Goal: Task Accomplishment & Management: Manage account settings

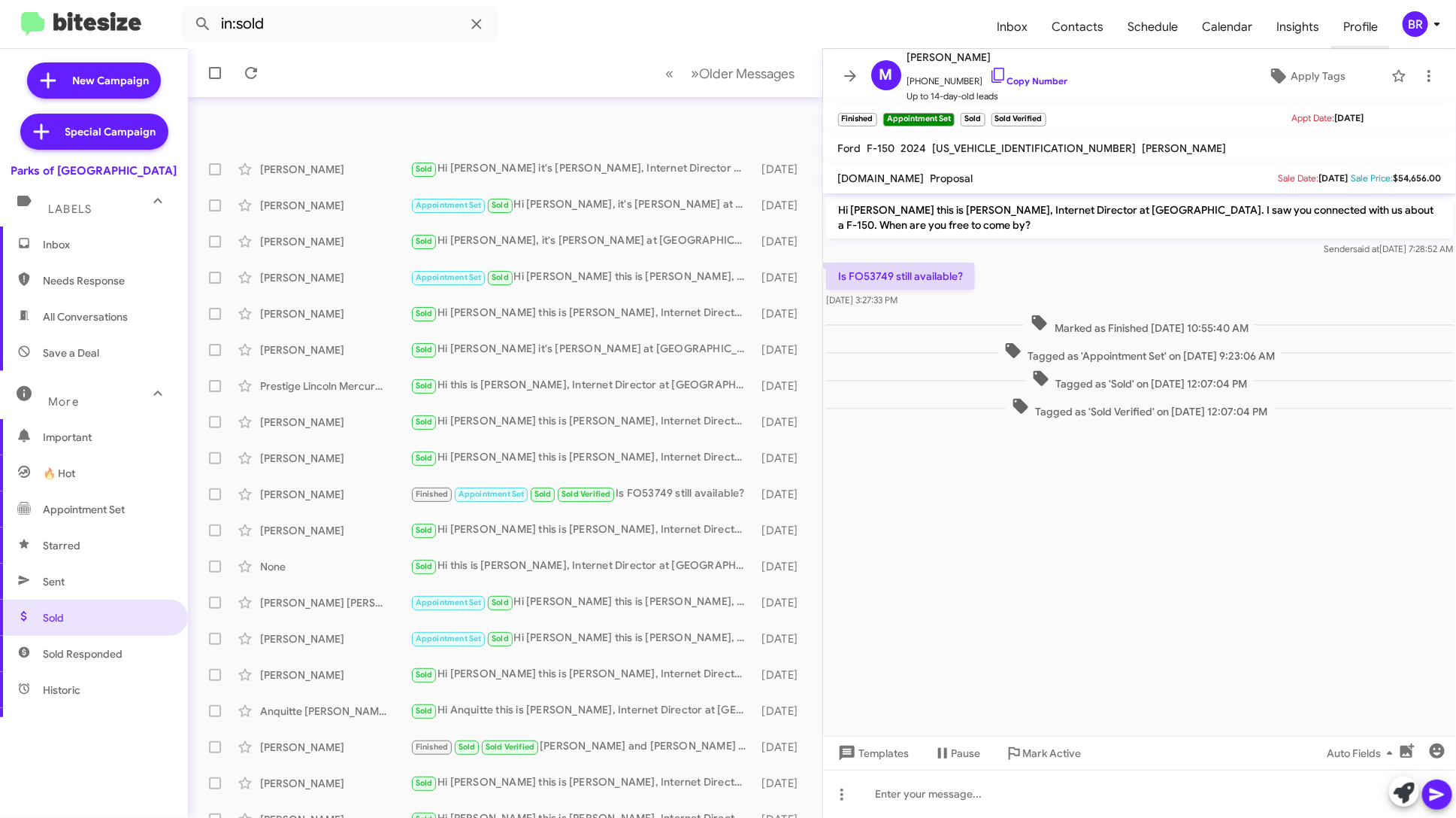
scroll to position [55, 0]
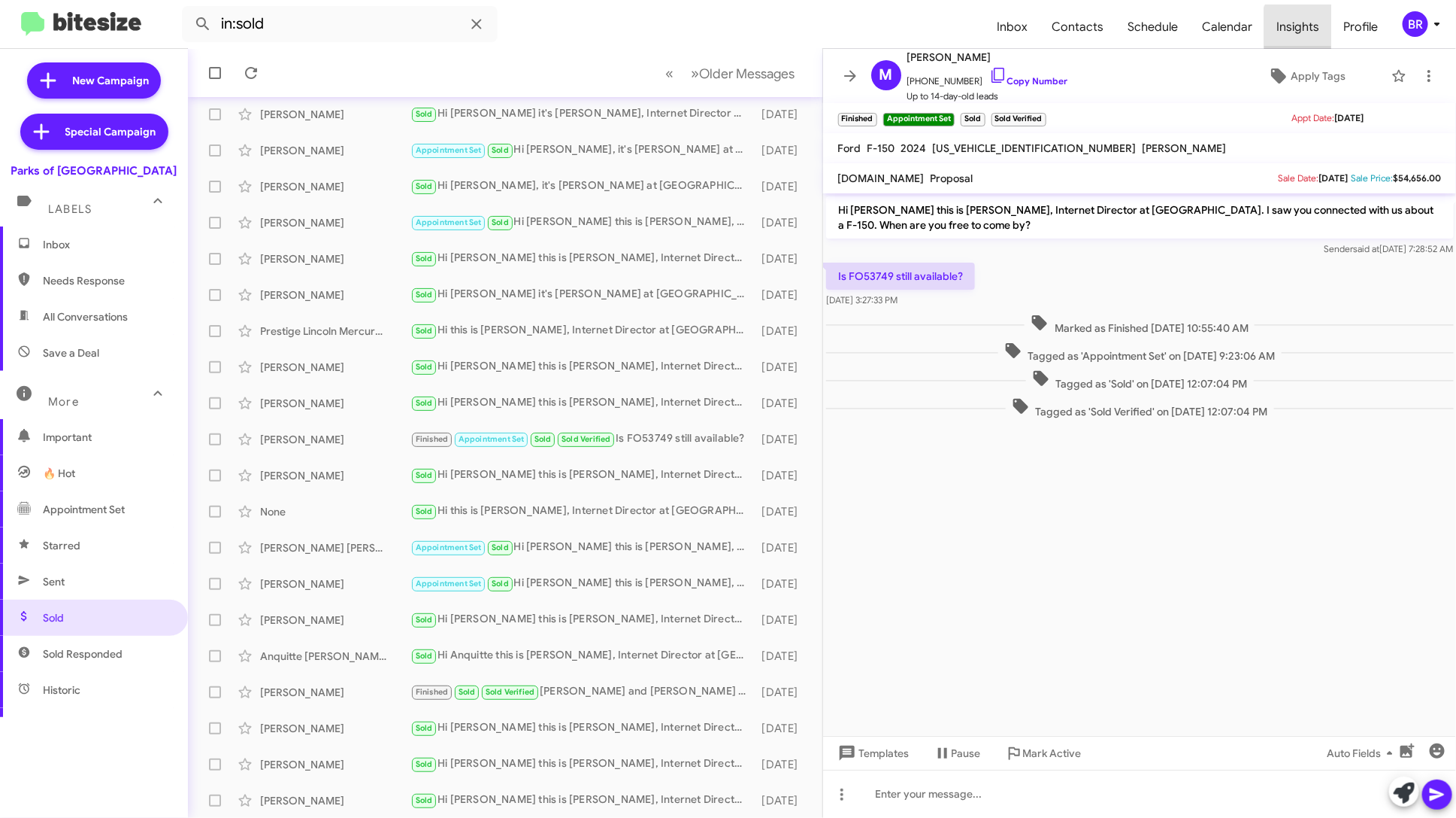
click at [1315, 28] on span "Insights" at bounding box center [1298, 27] width 67 height 44
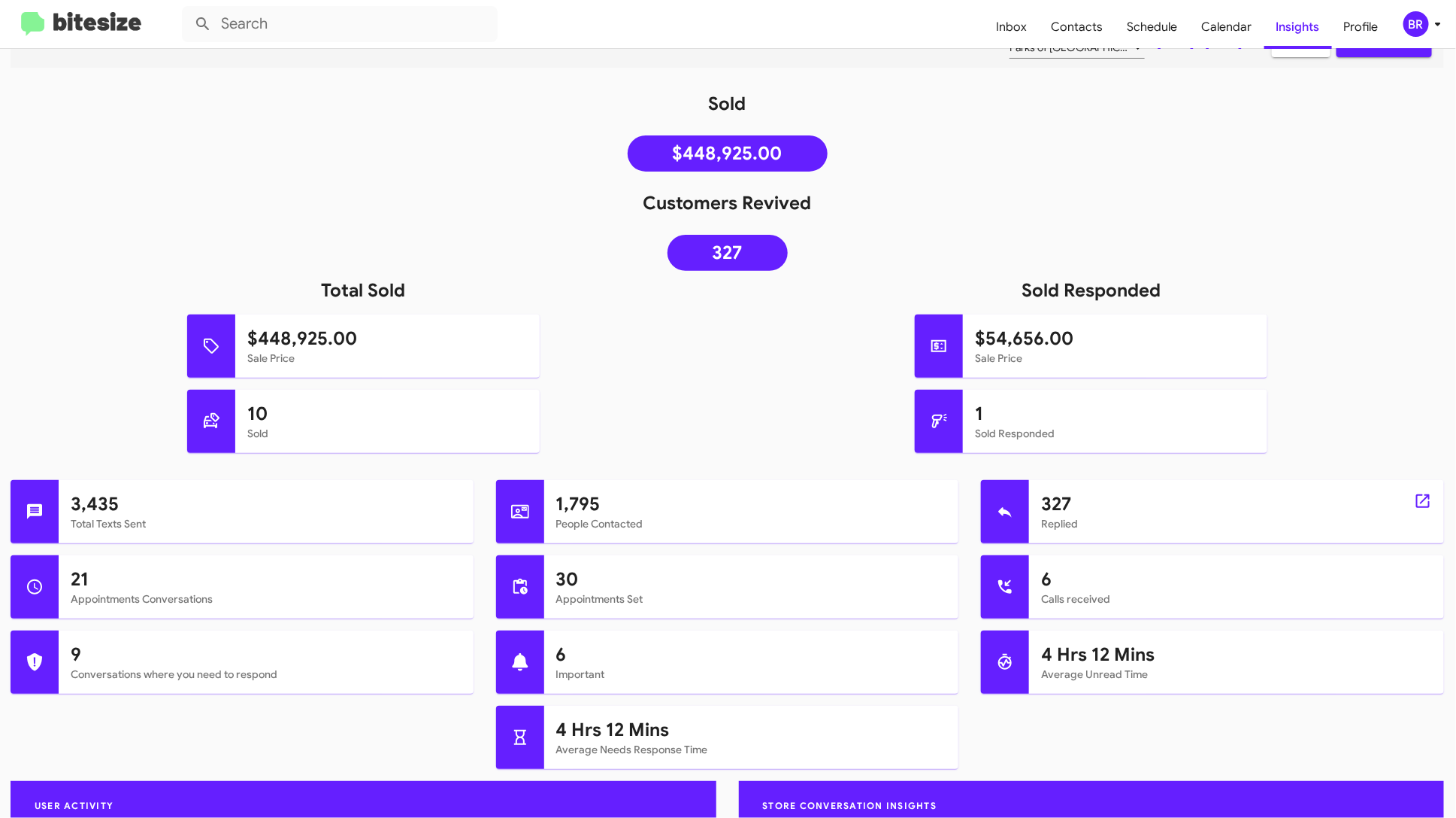
scroll to position [66, 1]
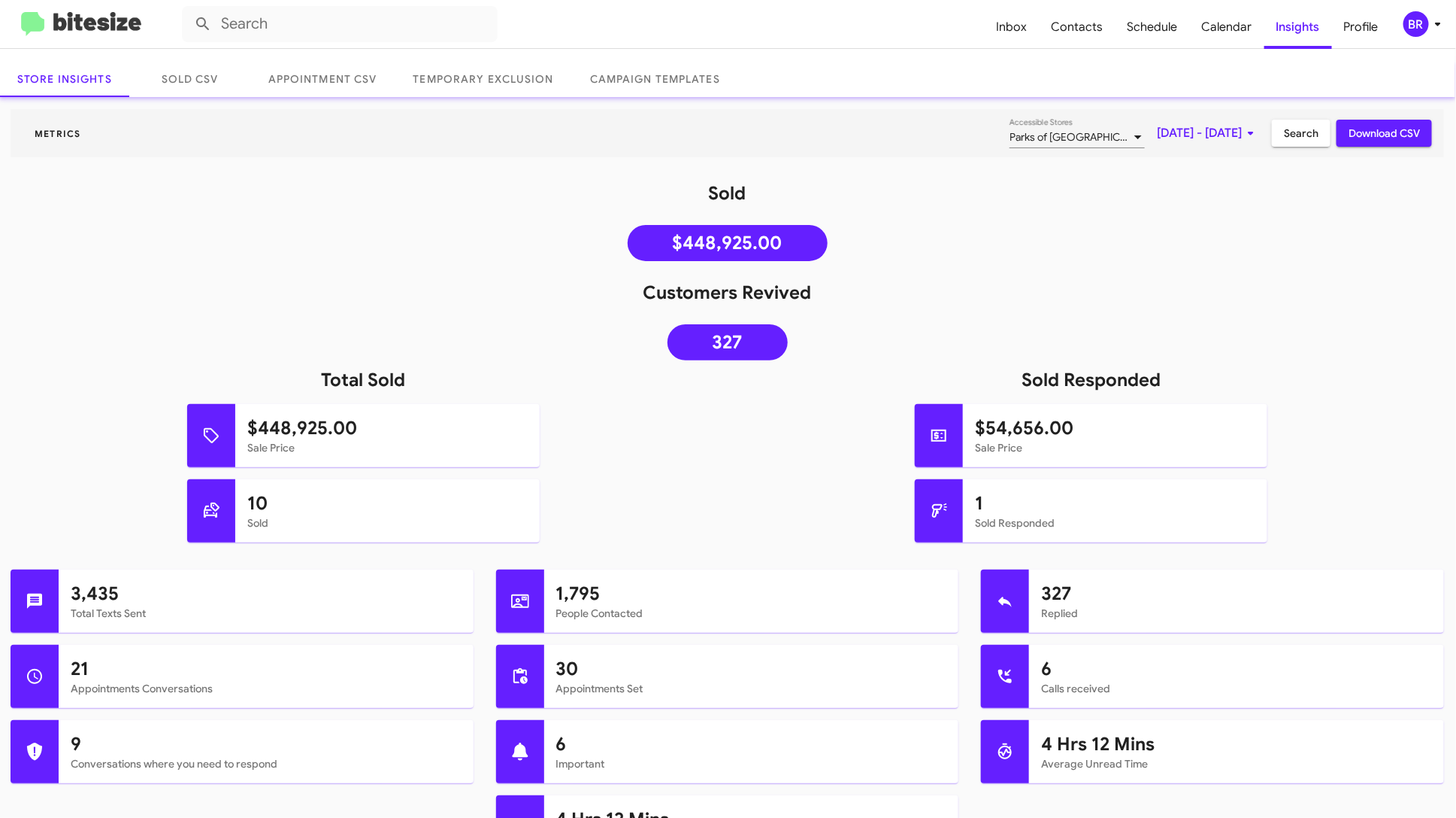
click at [1170, 129] on span "[DATE] - [DATE]" at bounding box center [1208, 133] width 103 height 27
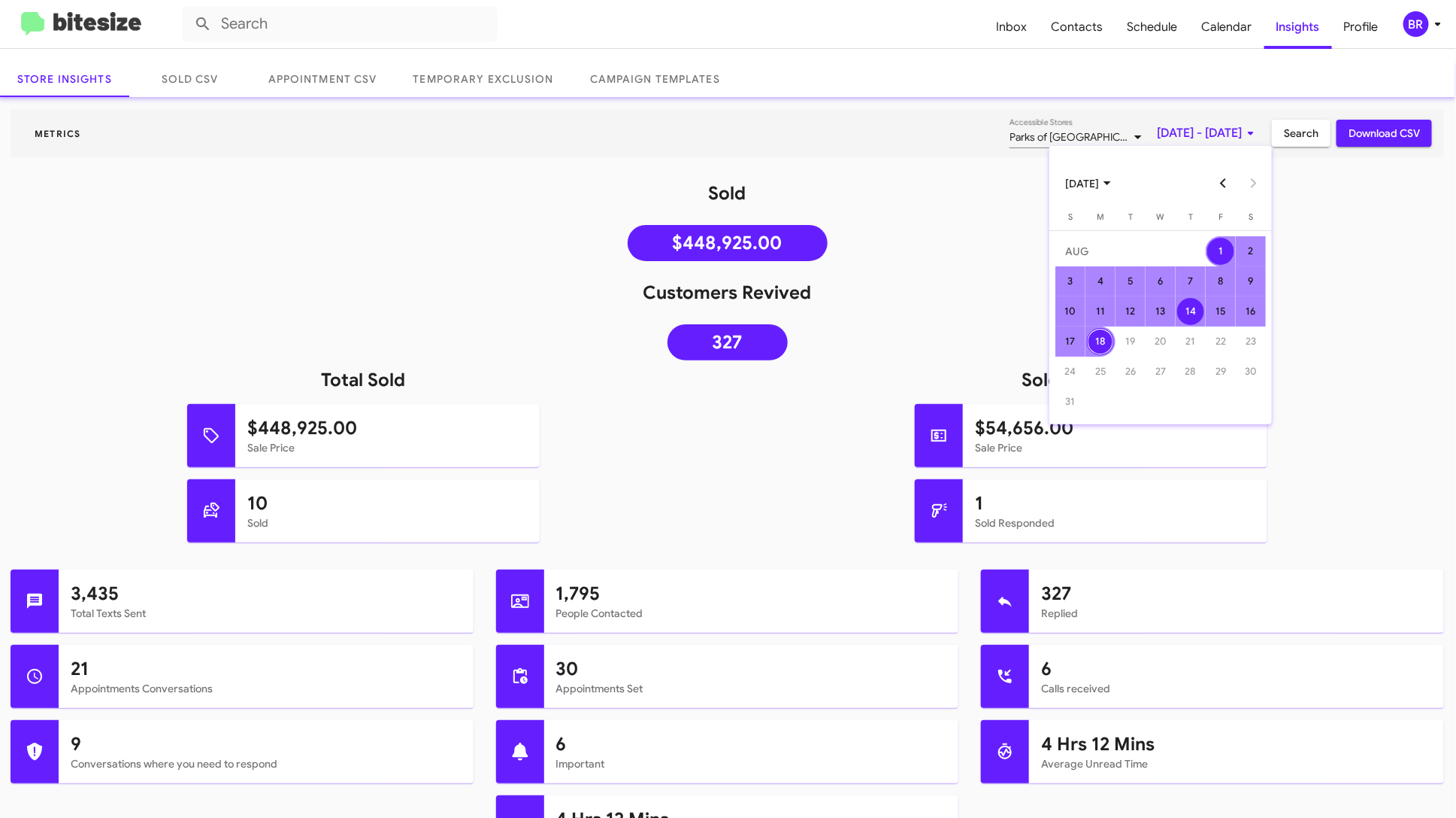
drag, startPoint x: 1217, startPoint y: 242, endPoint x: 1191, endPoint y: 299, distance: 62.6
click at [1191, 299] on tbody "[DATE] 2 3 4 5 6 7 8 9 10 11 12 13 14 15 16 17 18 19 20 21 22 23 24 25 26 27 28…" at bounding box center [1160, 326] width 211 height 180
click at [1191, 299] on div "14" at bounding box center [1191, 311] width 27 height 27
click at [1098, 337] on div "18" at bounding box center [1101, 341] width 27 height 27
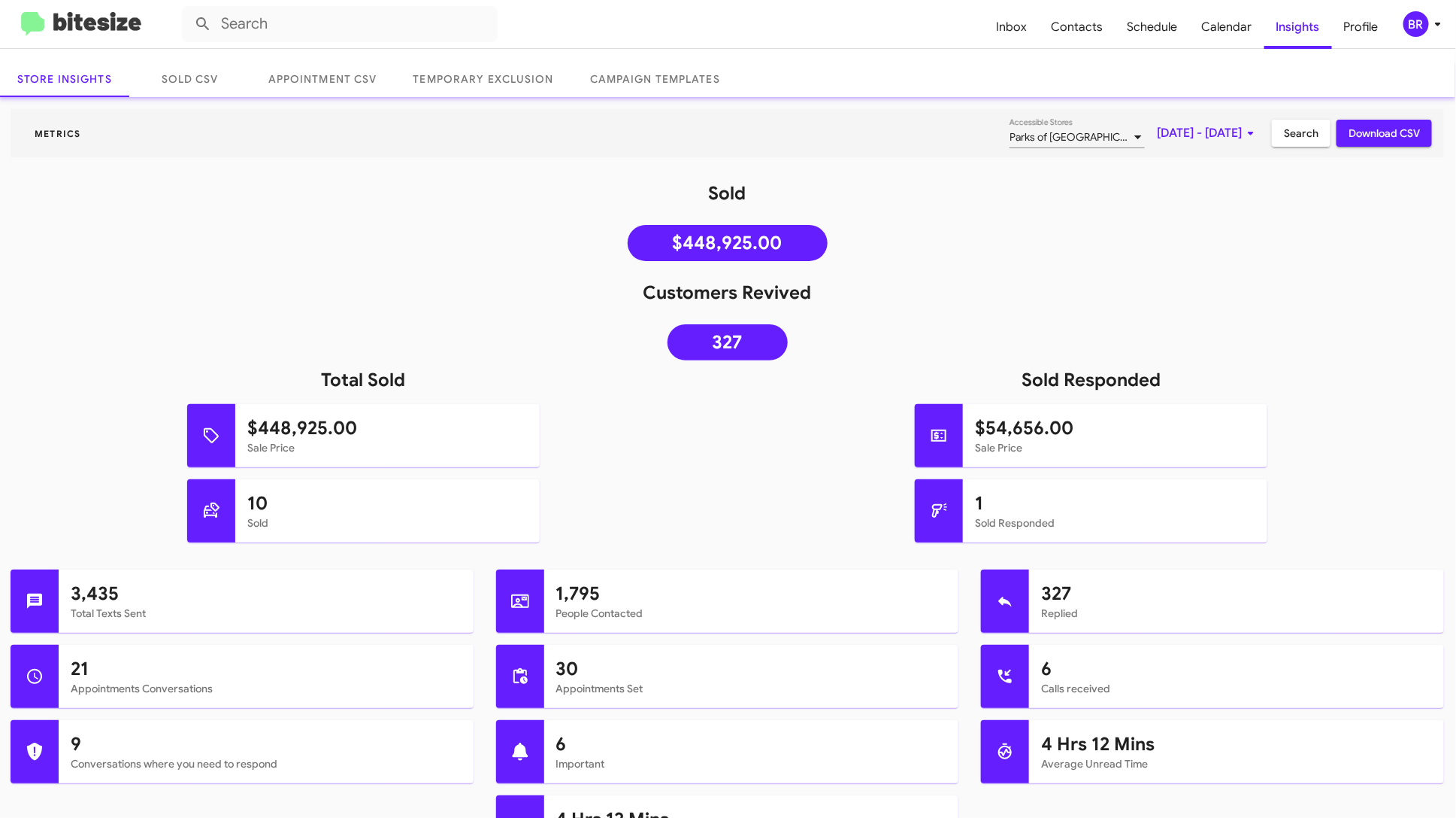
click at [1295, 136] on span "Search" at bounding box center [1301, 133] width 34 height 27
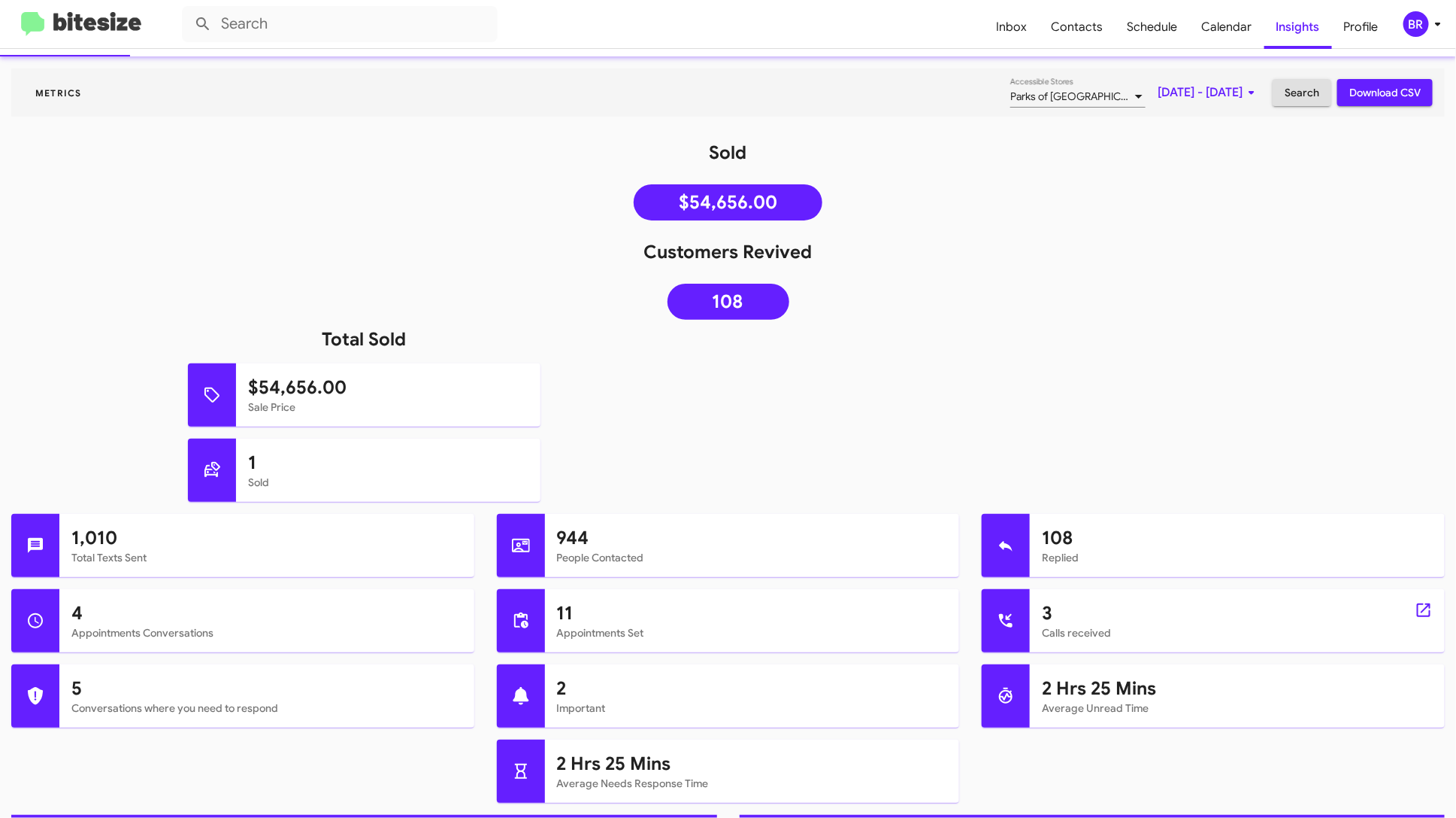
scroll to position [103, 0]
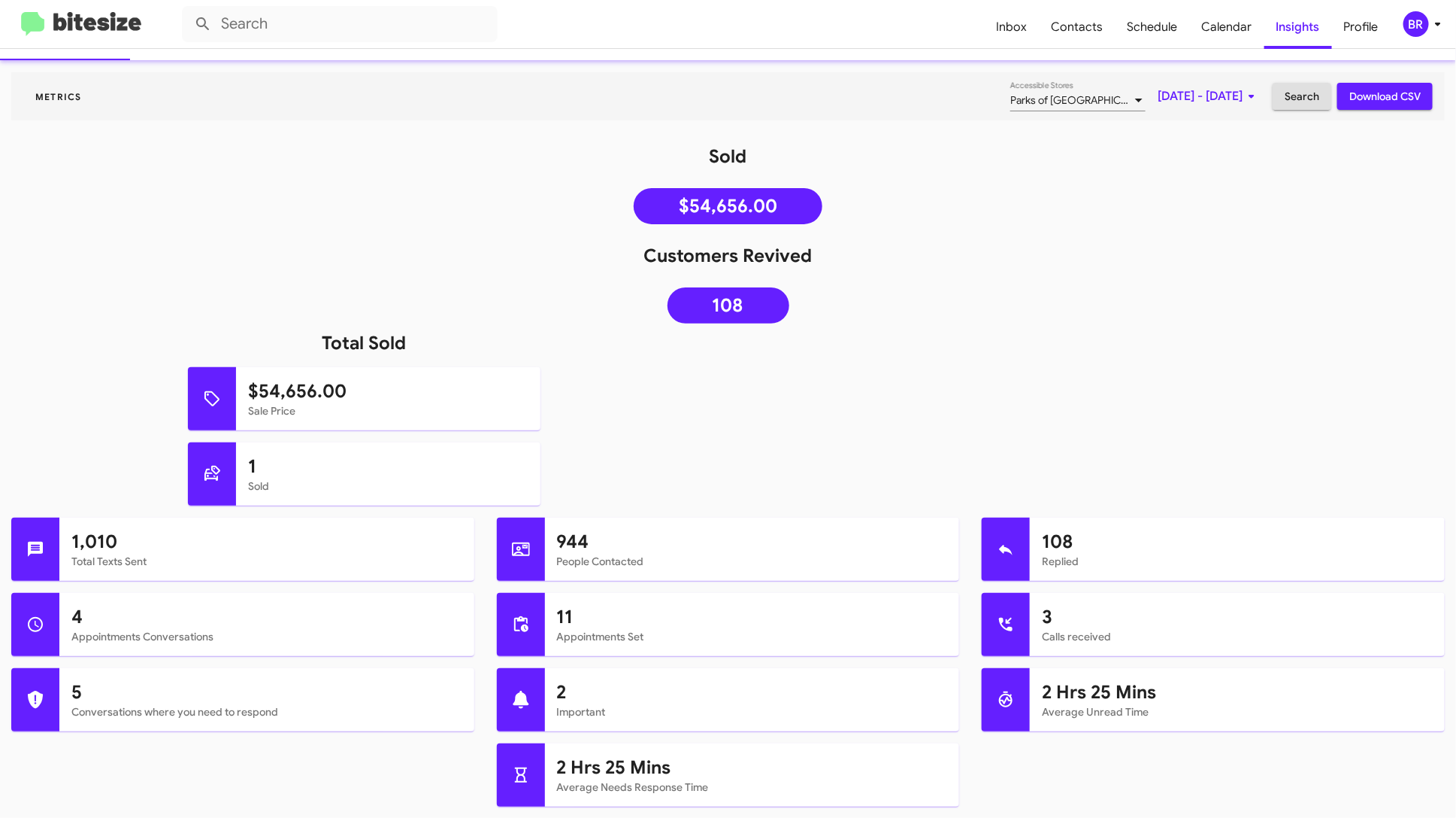
click at [1202, 108] on span "[DATE] - [DATE]" at bounding box center [1209, 96] width 103 height 27
click at [1075, 311] on div "17" at bounding box center [1072, 305] width 27 height 27
click at [1111, 306] on div "18" at bounding box center [1102, 305] width 27 height 27
click at [1299, 97] on span "Search" at bounding box center [1302, 96] width 34 height 27
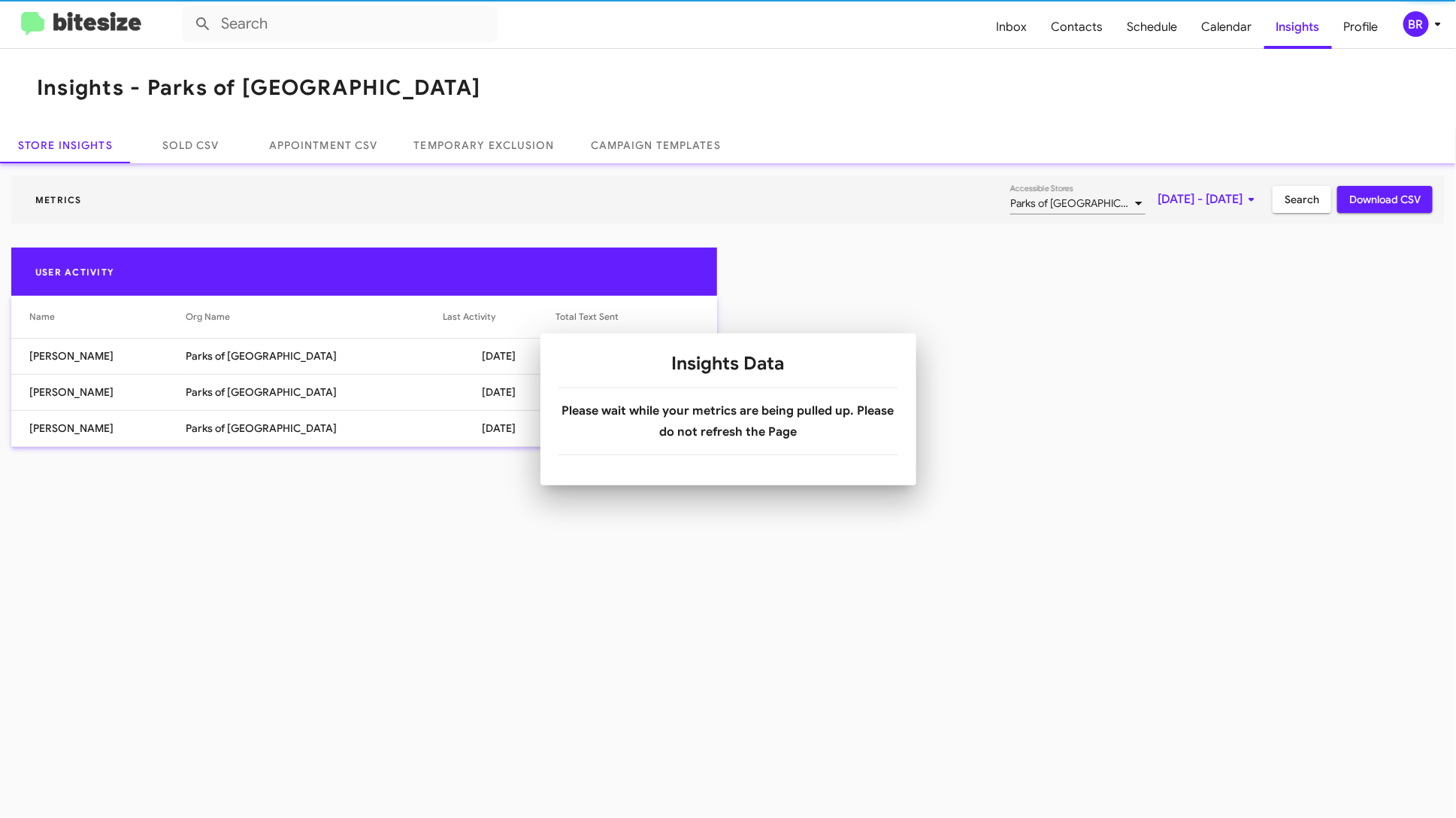
scroll to position [0, 0]
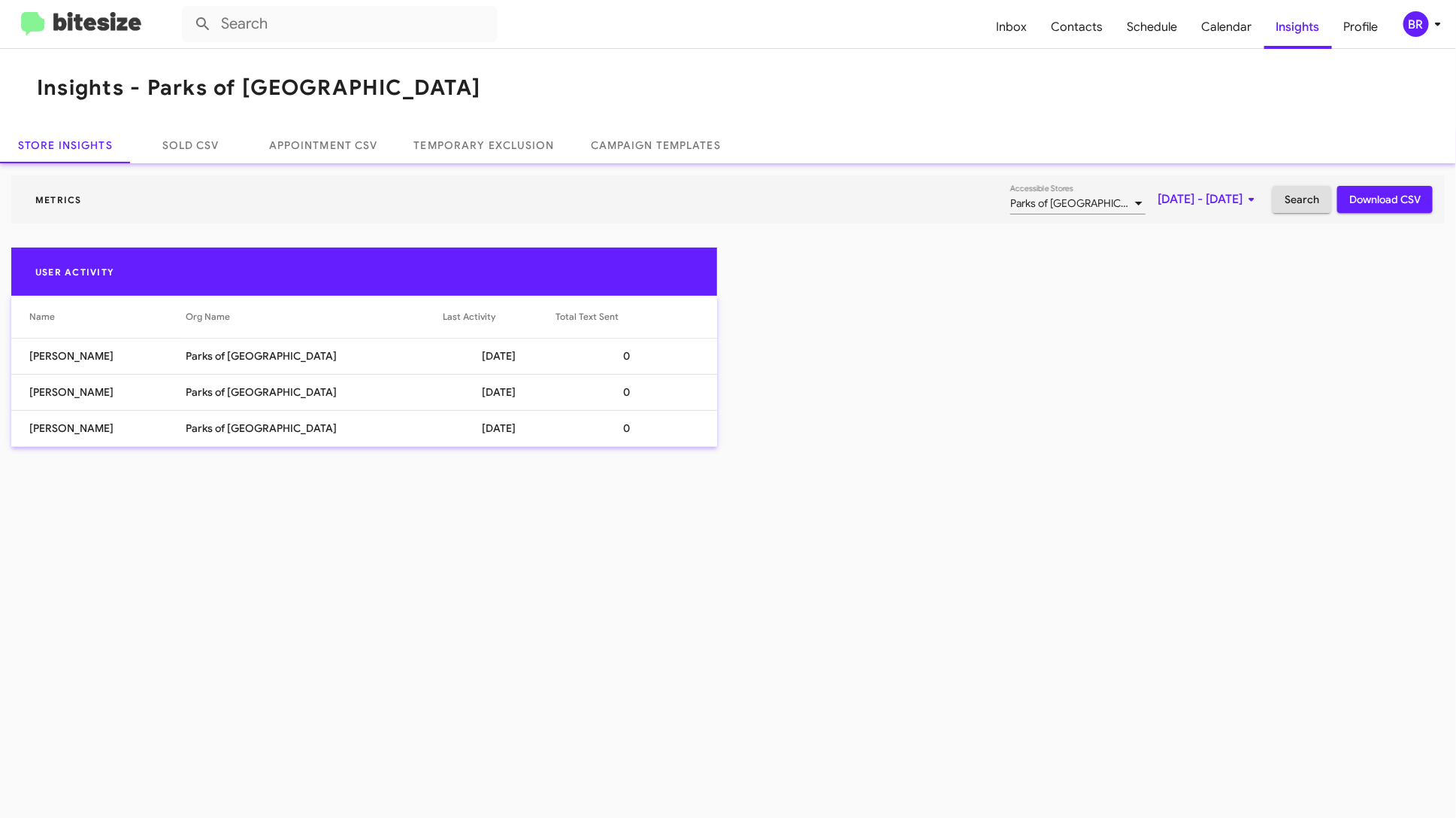
click at [1194, 198] on span "[DATE] - [DATE]" at bounding box center [1209, 199] width 103 height 27
click at [1218, 372] on div "15" at bounding box center [1222, 378] width 27 height 27
click at [1242, 377] on div "16" at bounding box center [1252, 378] width 27 height 27
click at [1297, 204] on span "Search" at bounding box center [1302, 199] width 34 height 27
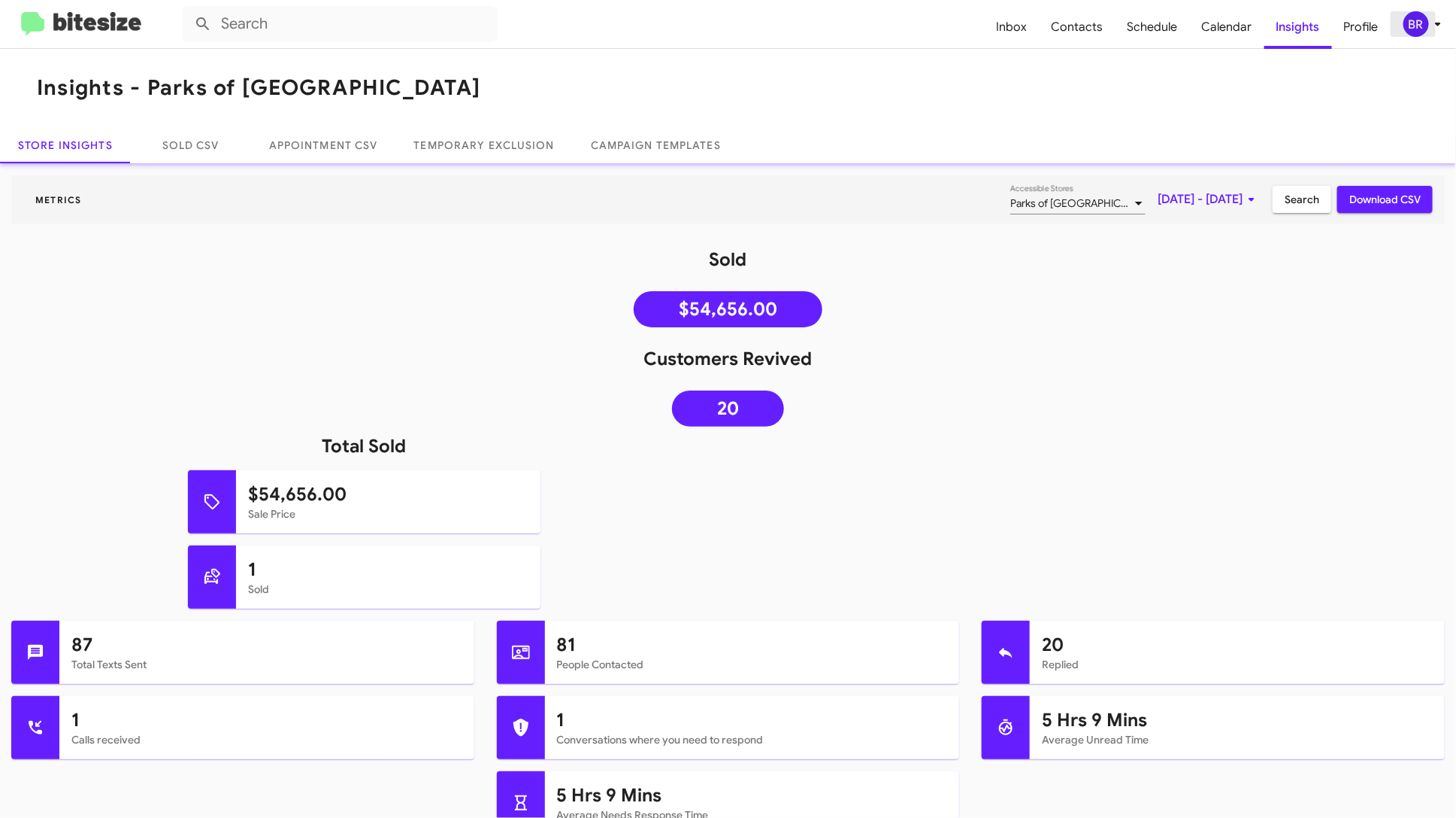
click at [1419, 26] on div "BR" at bounding box center [1417, 24] width 26 height 26
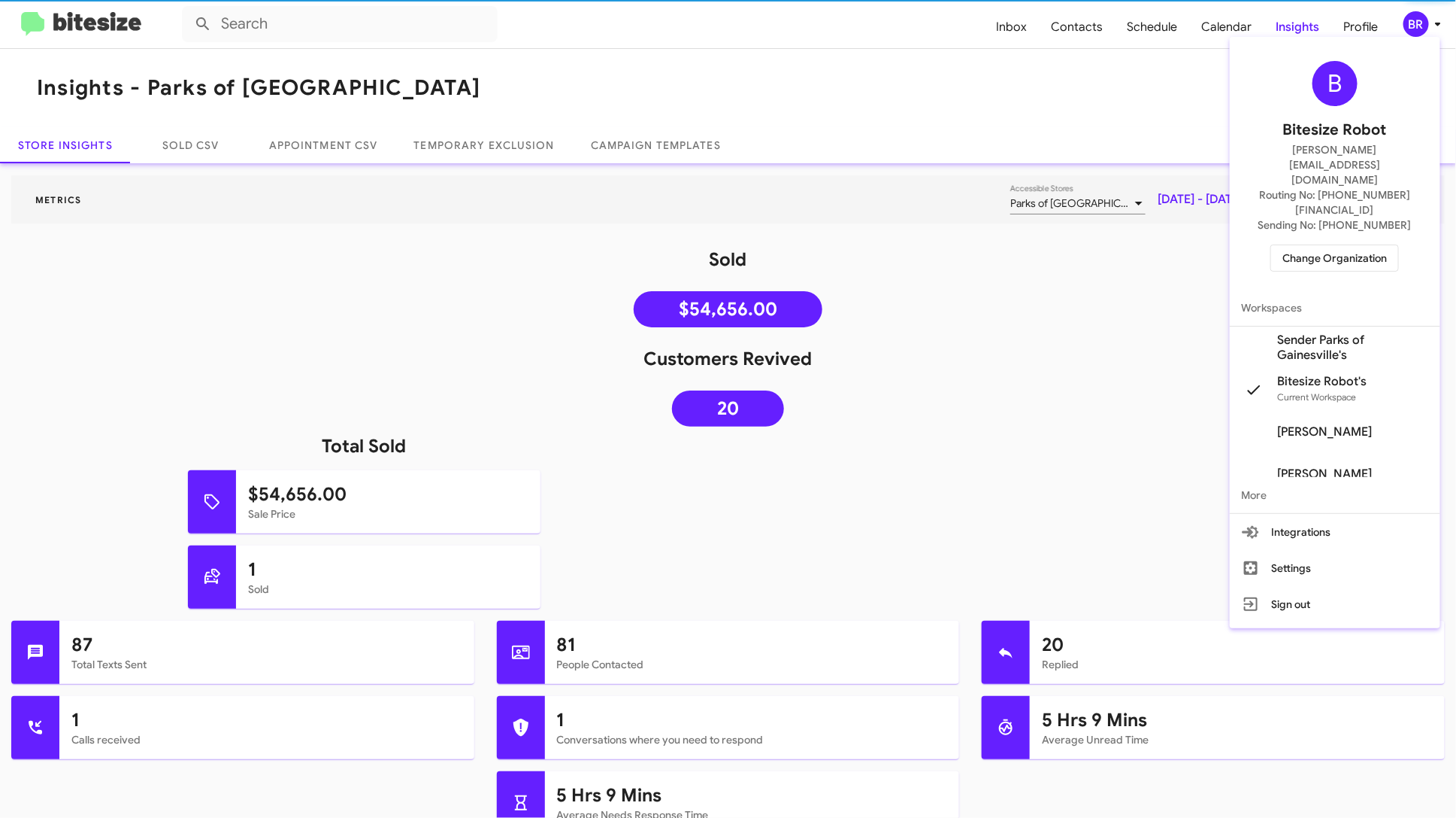
click at [1343, 245] on span "Change Organization" at bounding box center [1334, 258] width 105 height 26
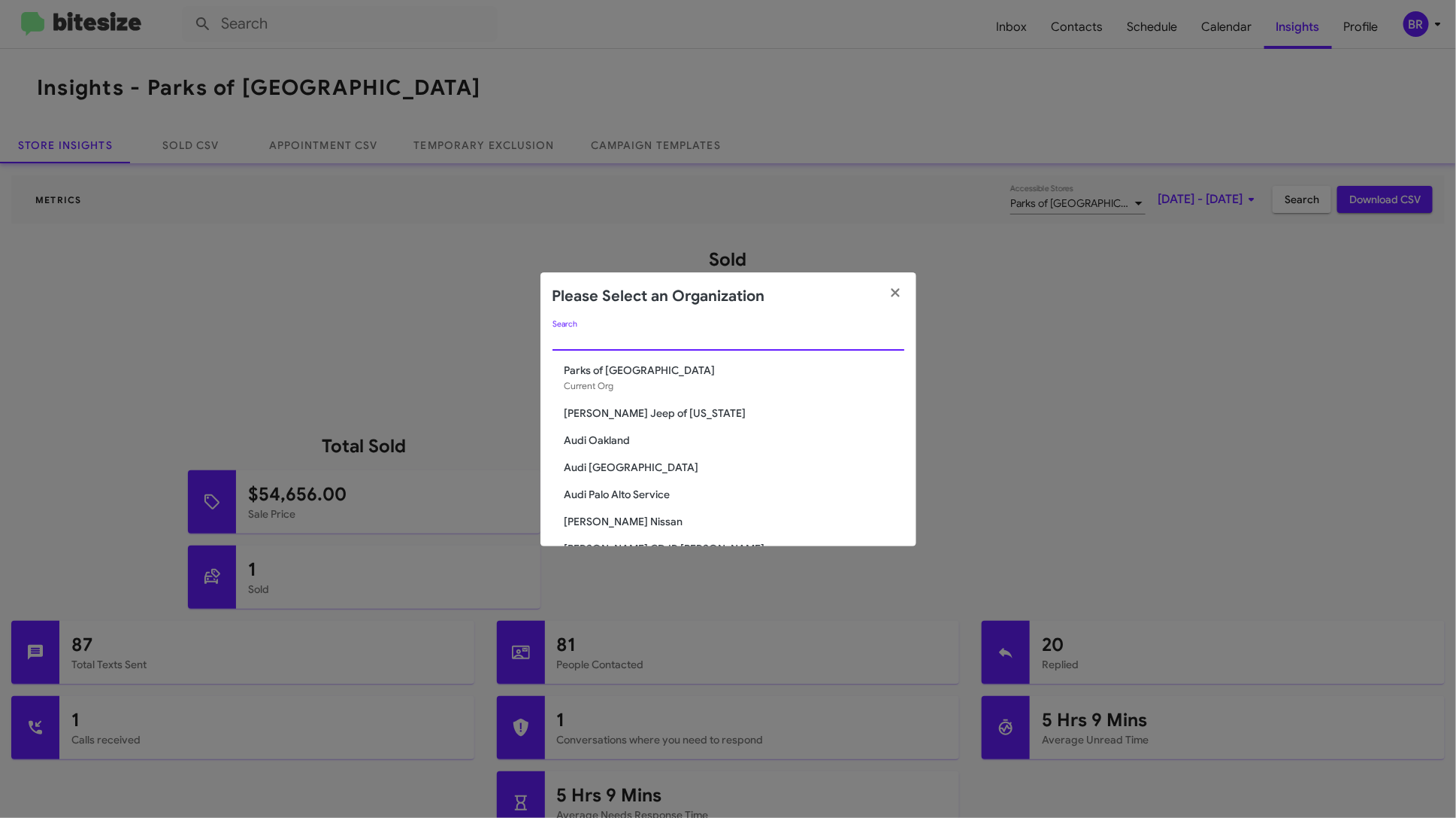
click at [673, 334] on input "Search" at bounding box center [728, 339] width 352 height 12
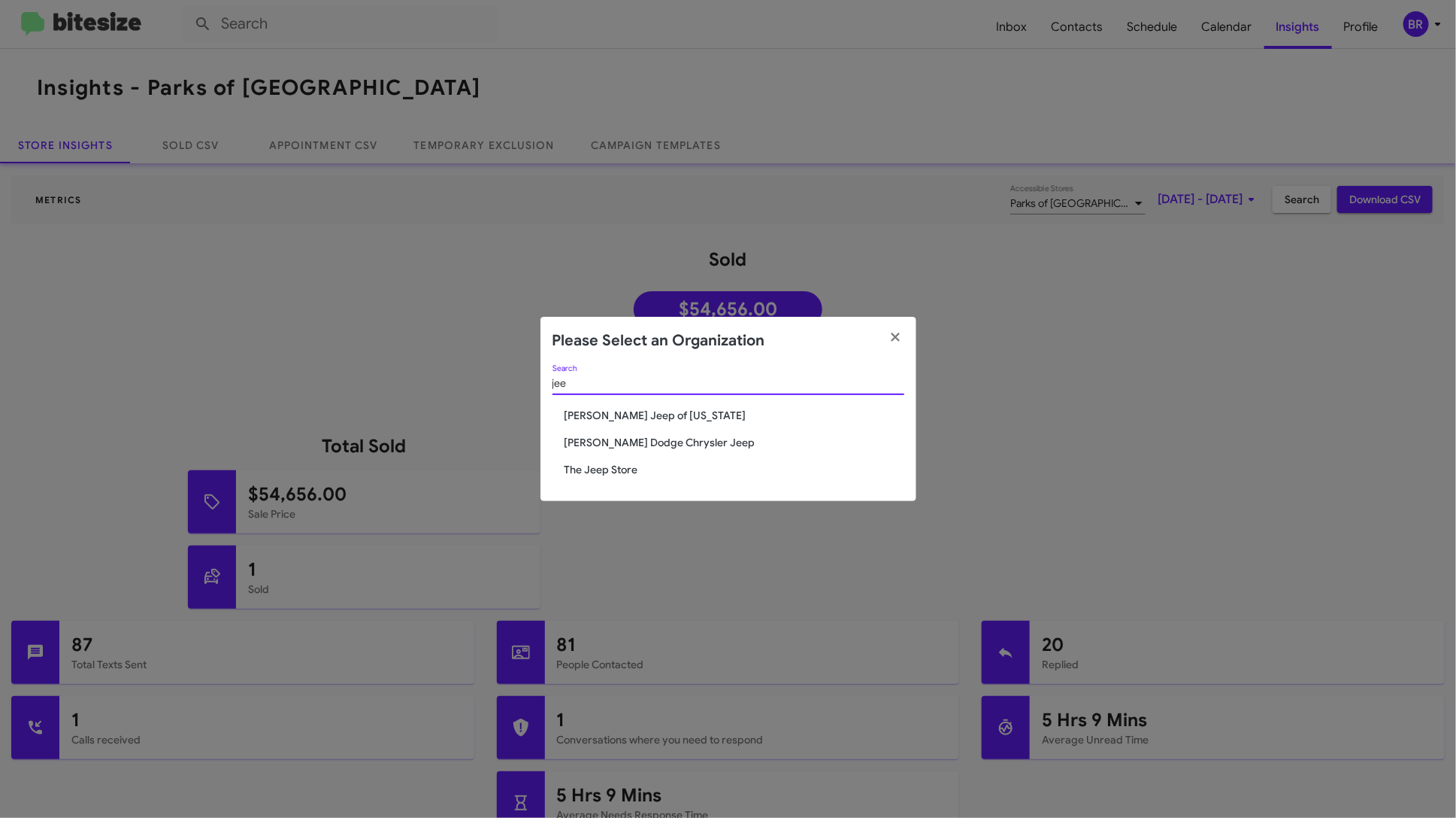
type input "jee"
click at [621, 473] on span "The Jeep Store" at bounding box center [734, 469] width 340 height 15
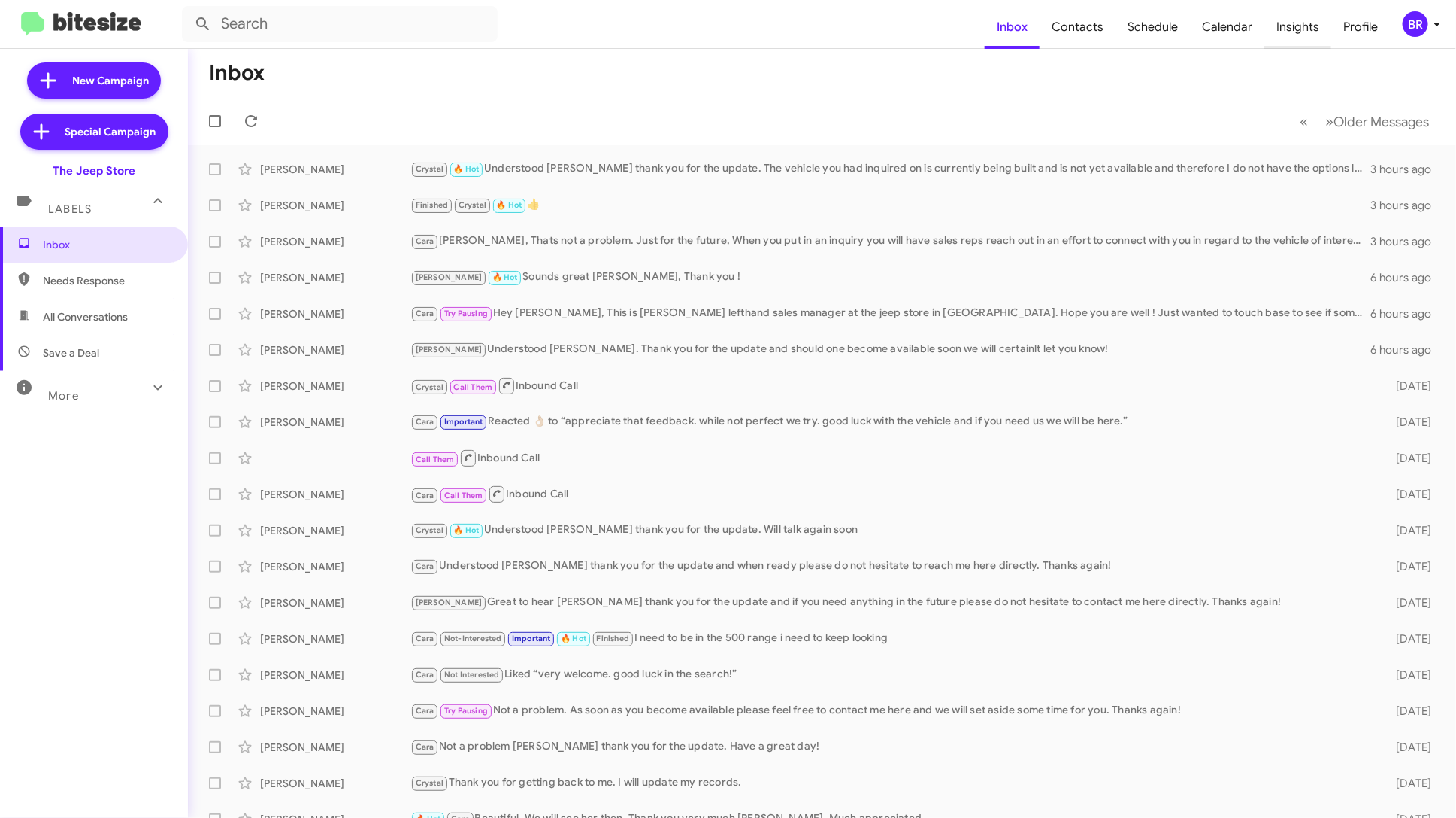
click at [1297, 38] on span "Insights" at bounding box center [1298, 27] width 67 height 44
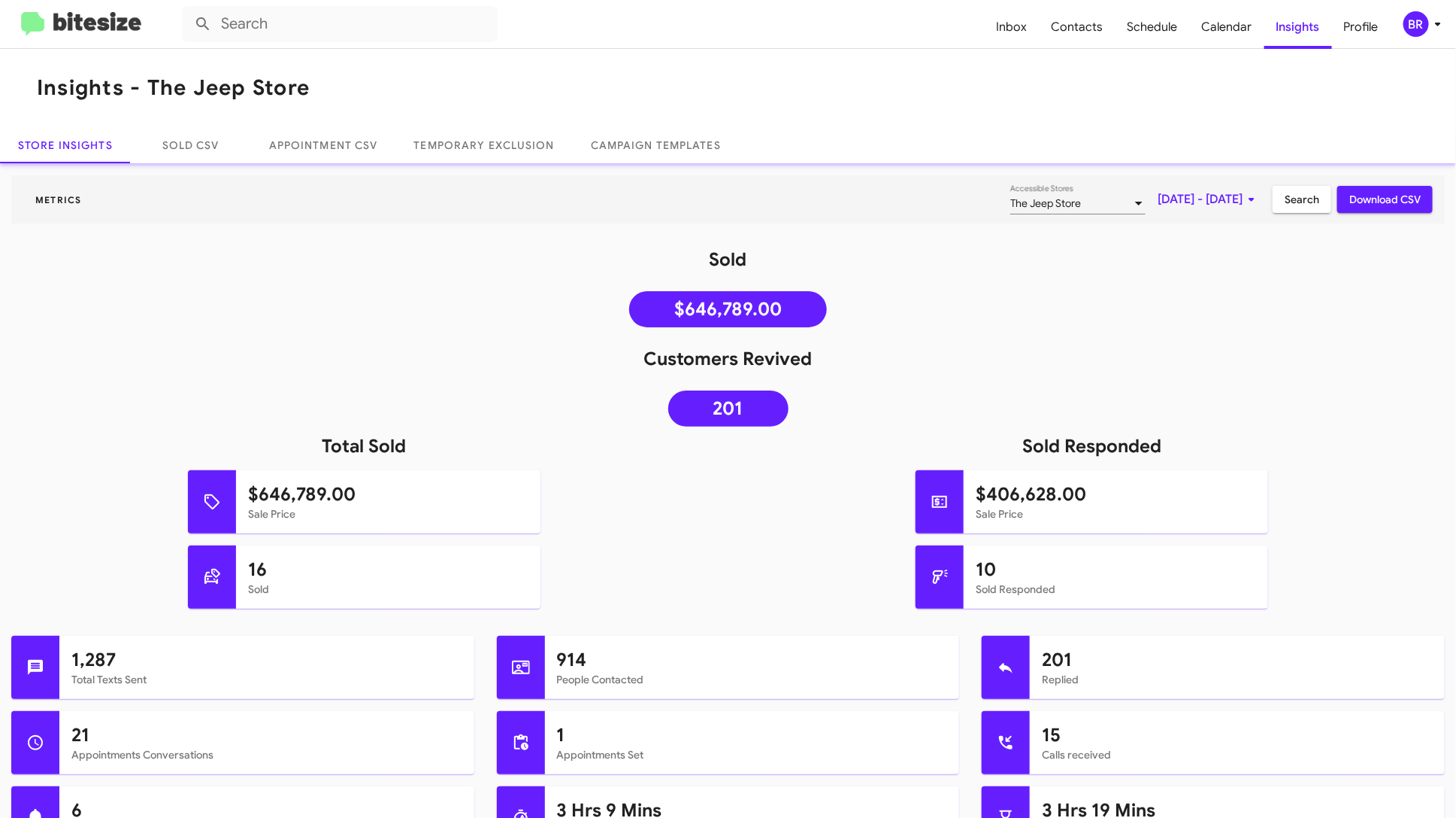
click at [1166, 205] on span "[DATE] - [DATE]" at bounding box center [1209, 199] width 103 height 27
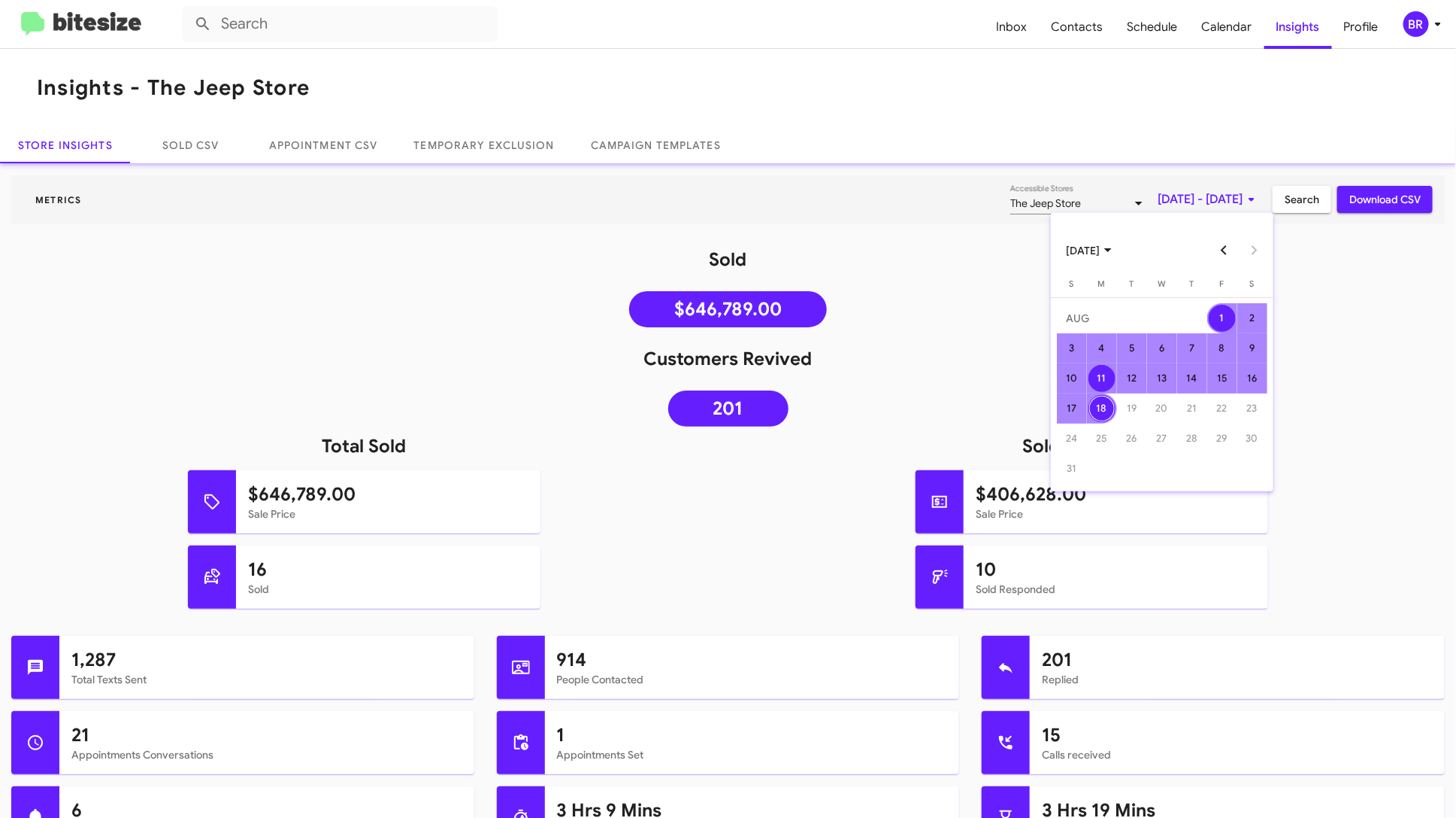
click at [1107, 383] on div "11" at bounding box center [1102, 378] width 27 height 27
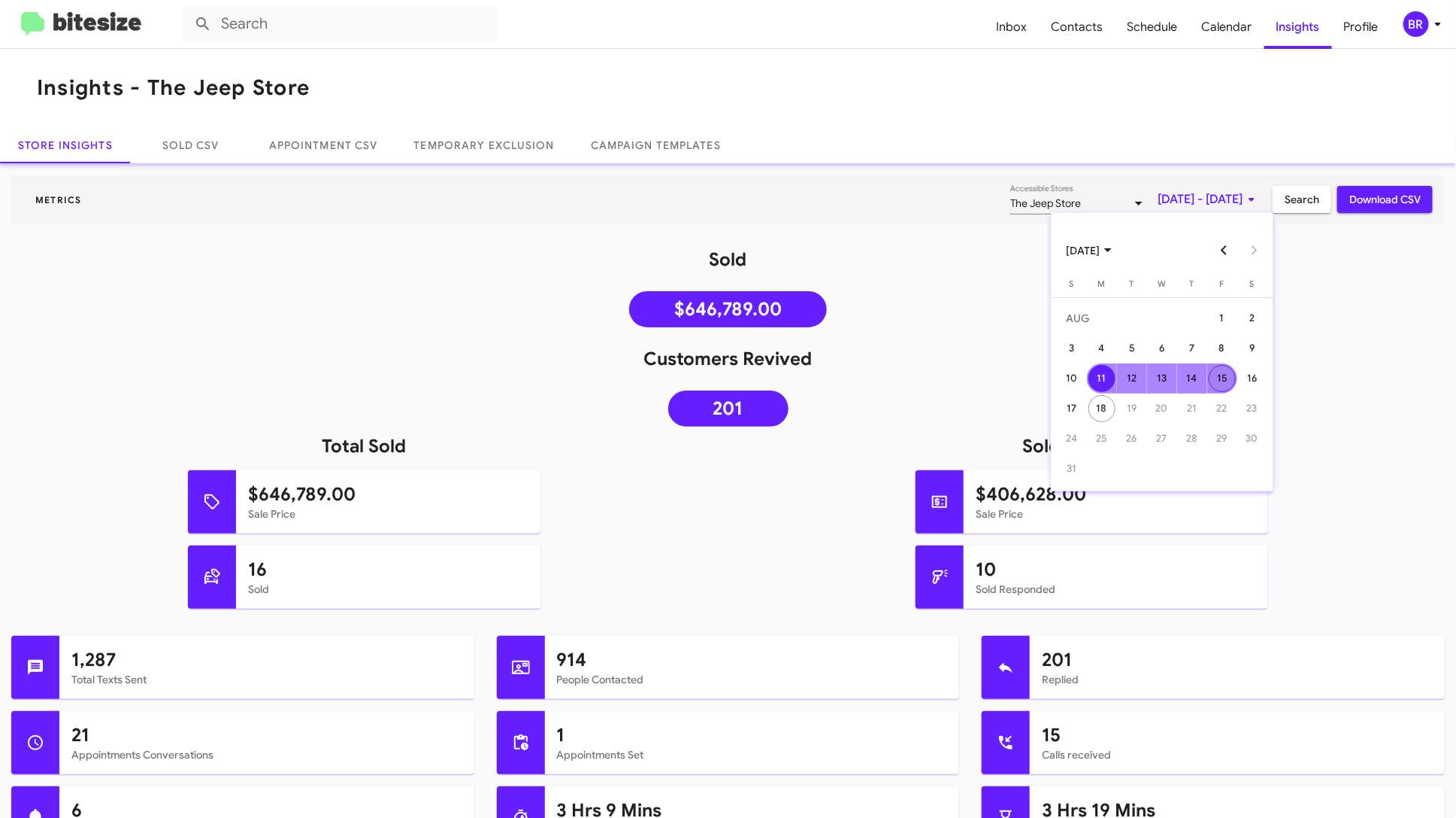
click at [1222, 383] on div "15" at bounding box center [1222, 378] width 27 height 27
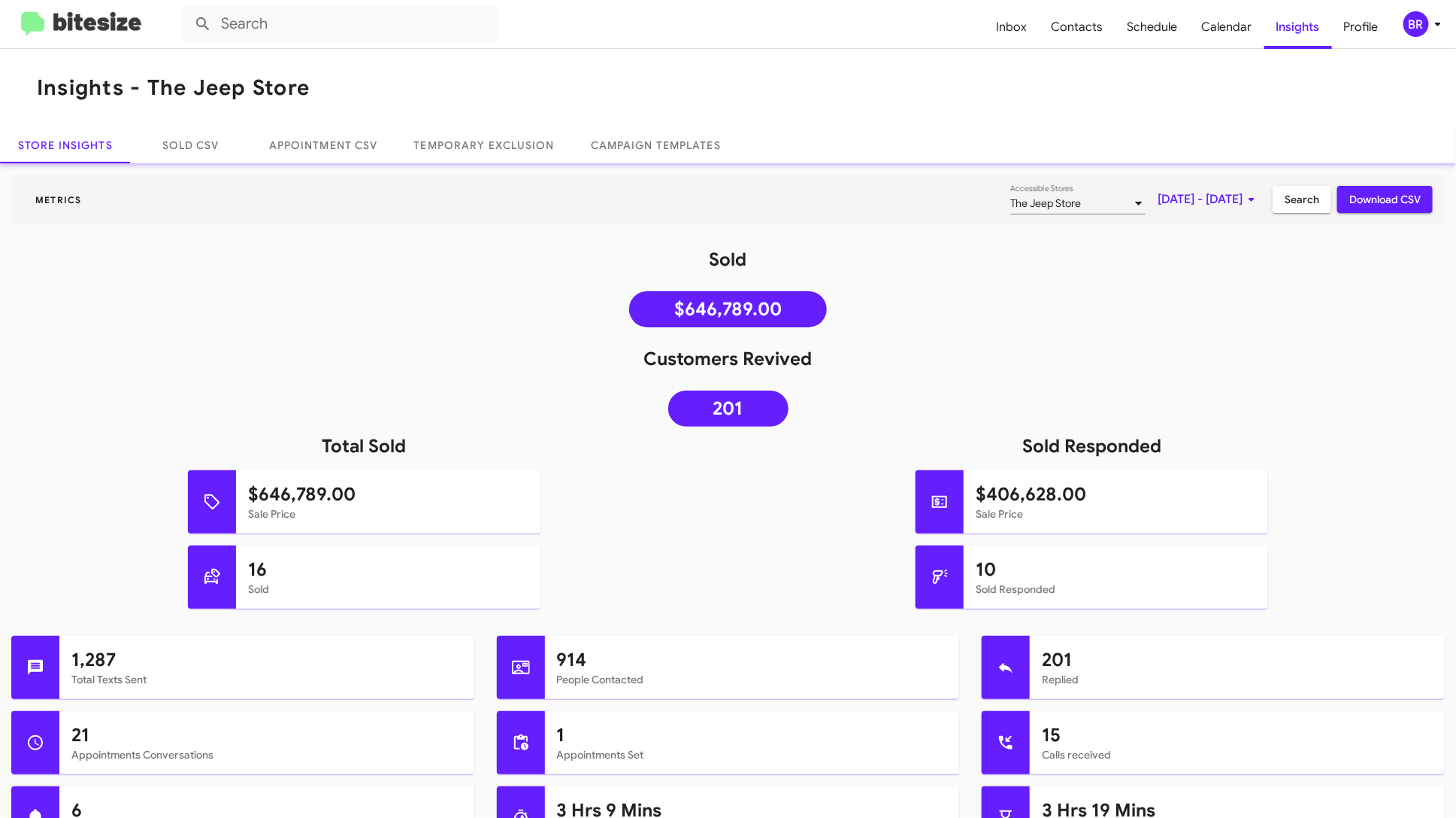
click at [1286, 201] on span "Search" at bounding box center [1302, 199] width 34 height 27
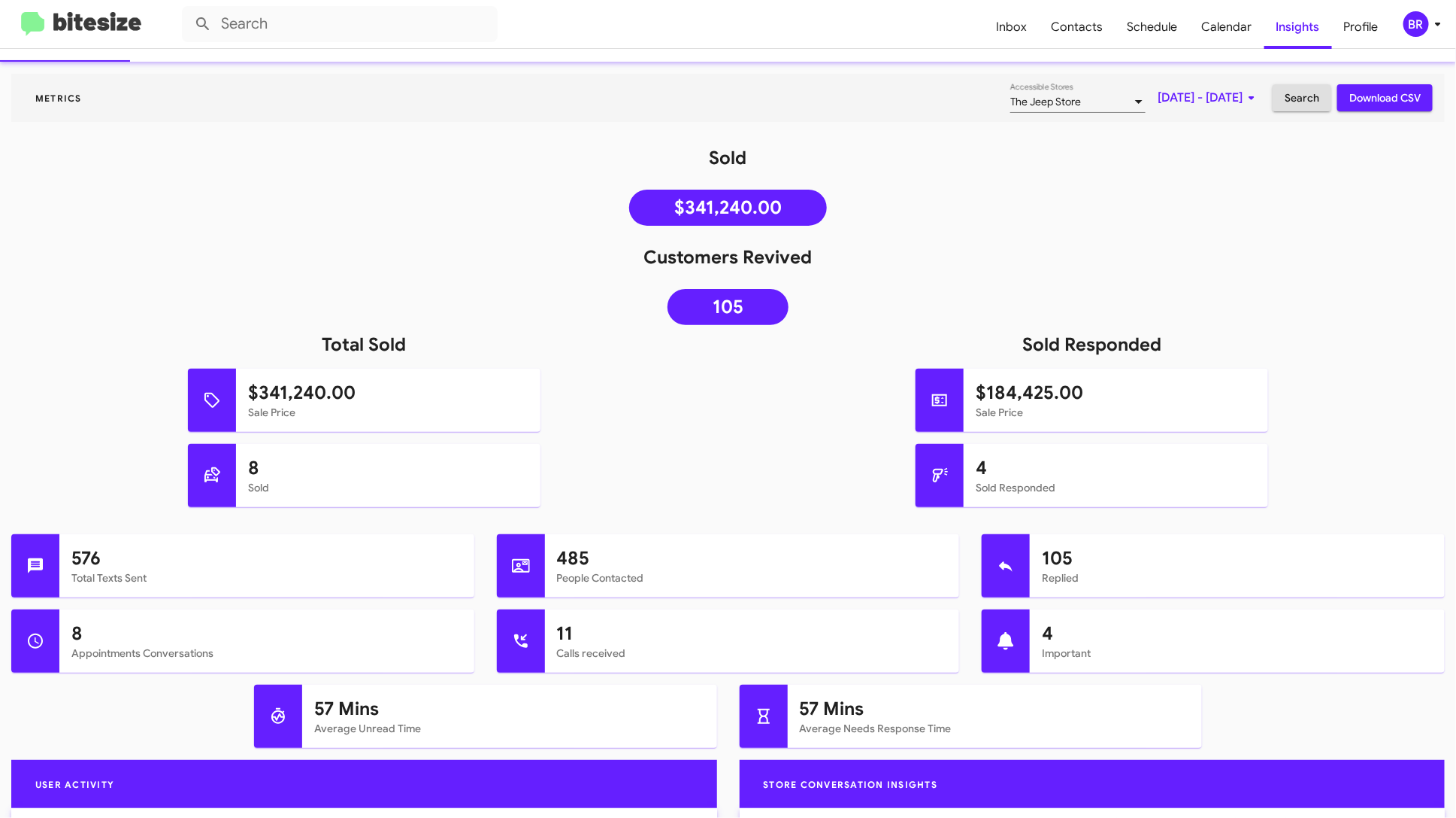
scroll to position [65, 0]
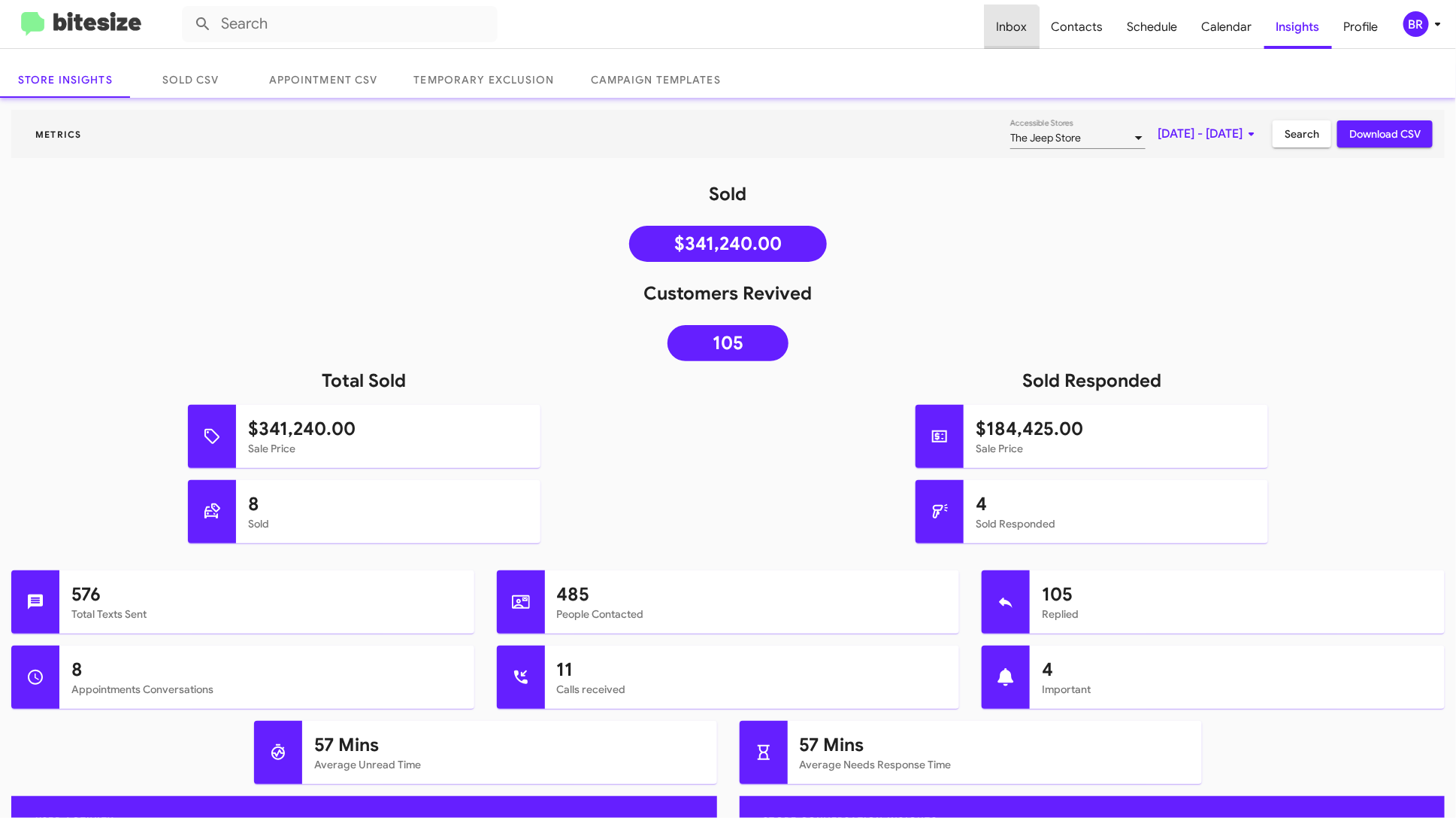
click at [1014, 41] on span "Inbox" at bounding box center [1011, 27] width 55 height 44
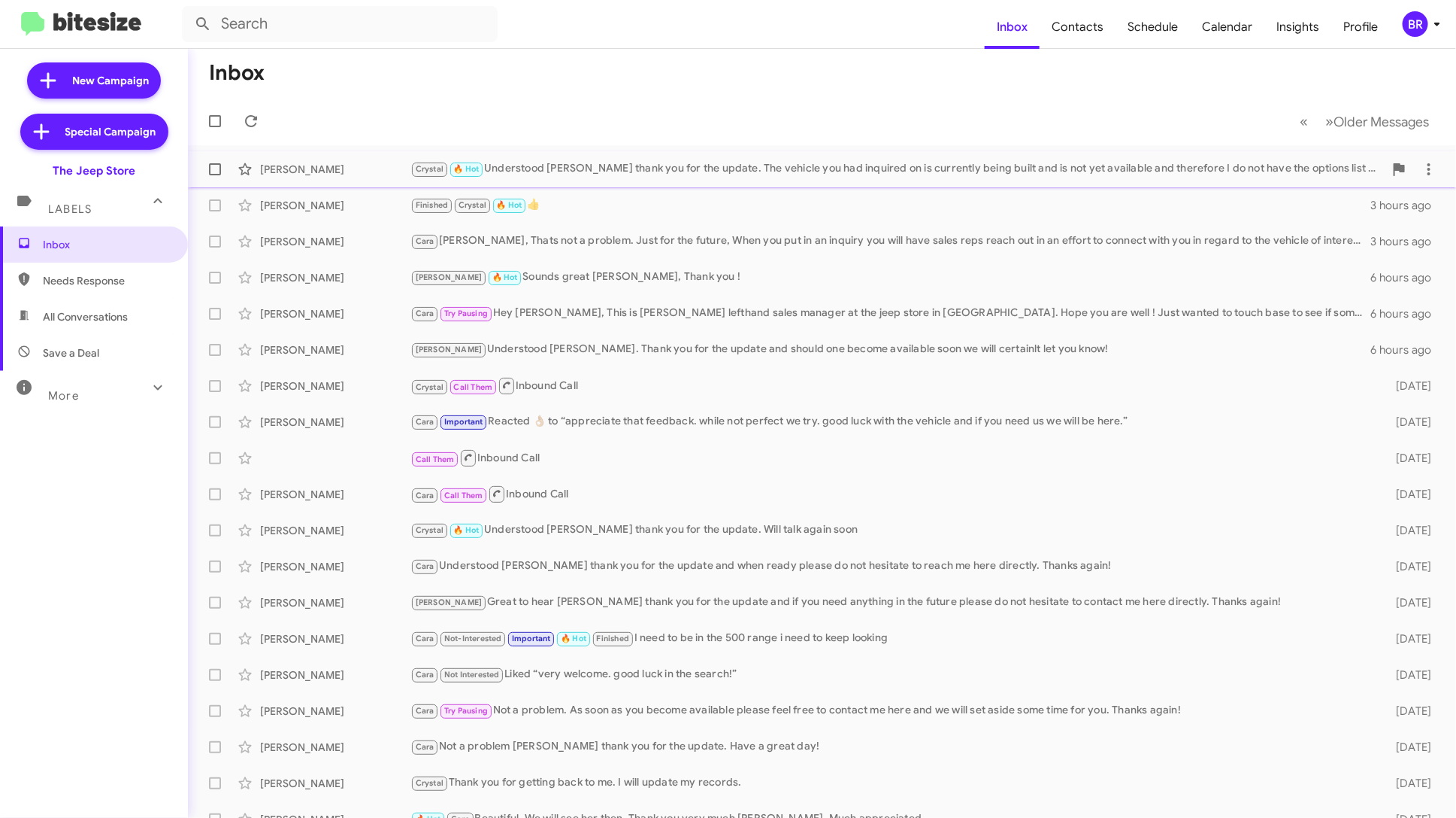
click at [1038, 166] on div "Crystal 🔥 Hot Understood Marisa thank you for the update. The vehicle you had i…" at bounding box center [896, 169] width 973 height 18
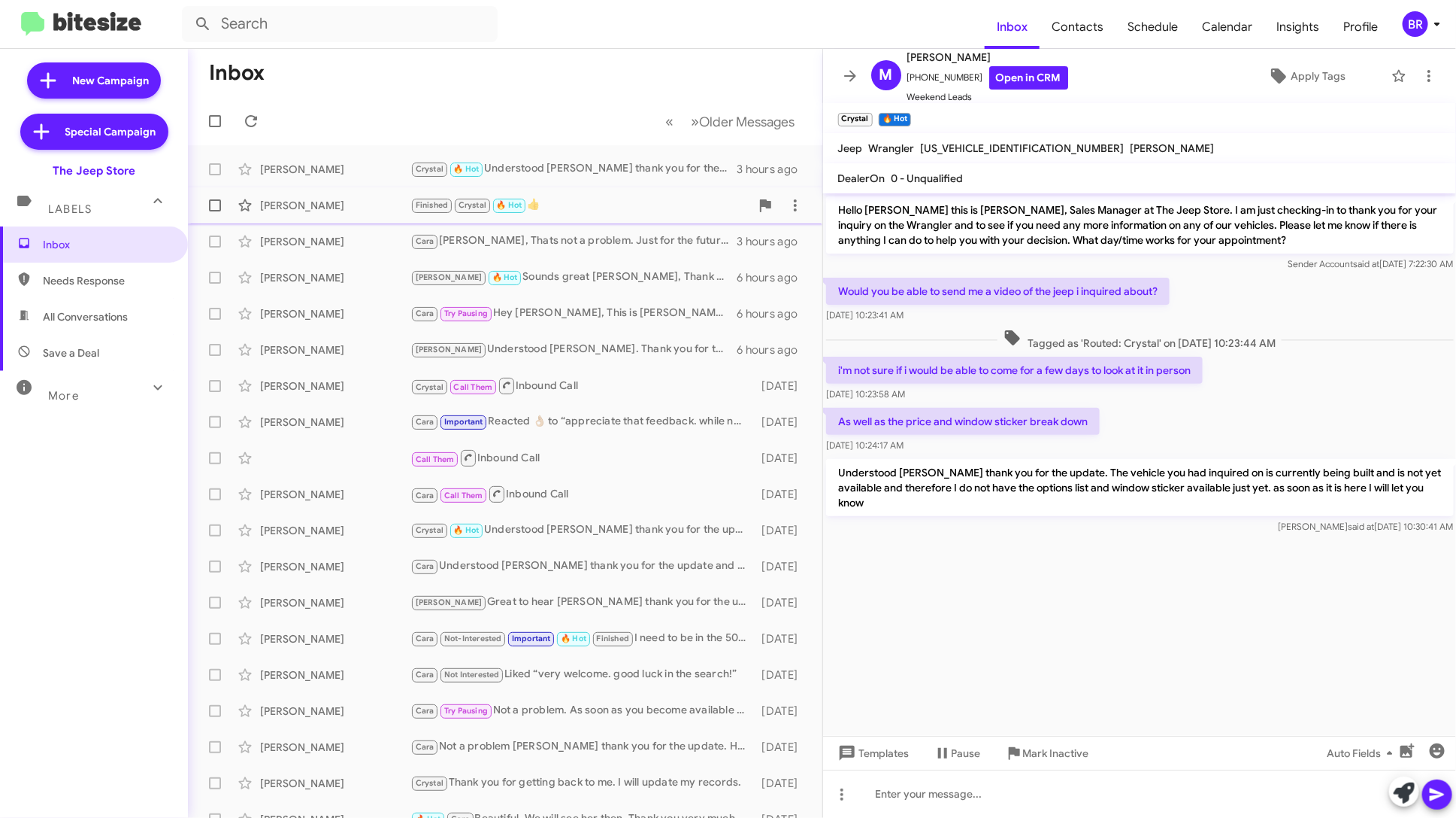
click at [598, 213] on div "Finished Crystal 🔥 Hot 👍" at bounding box center [580, 204] width 340 height 18
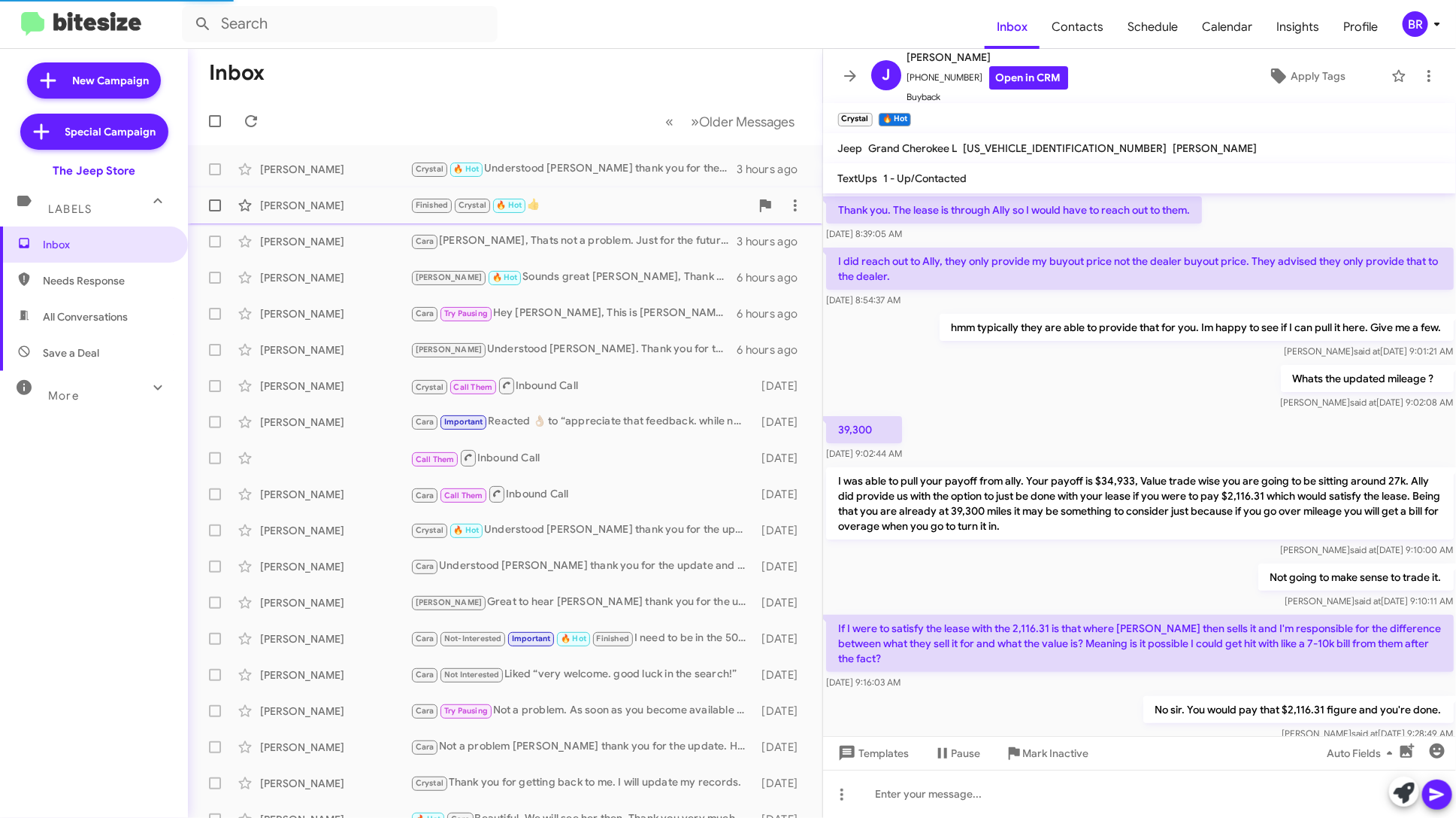
scroll to position [750, 0]
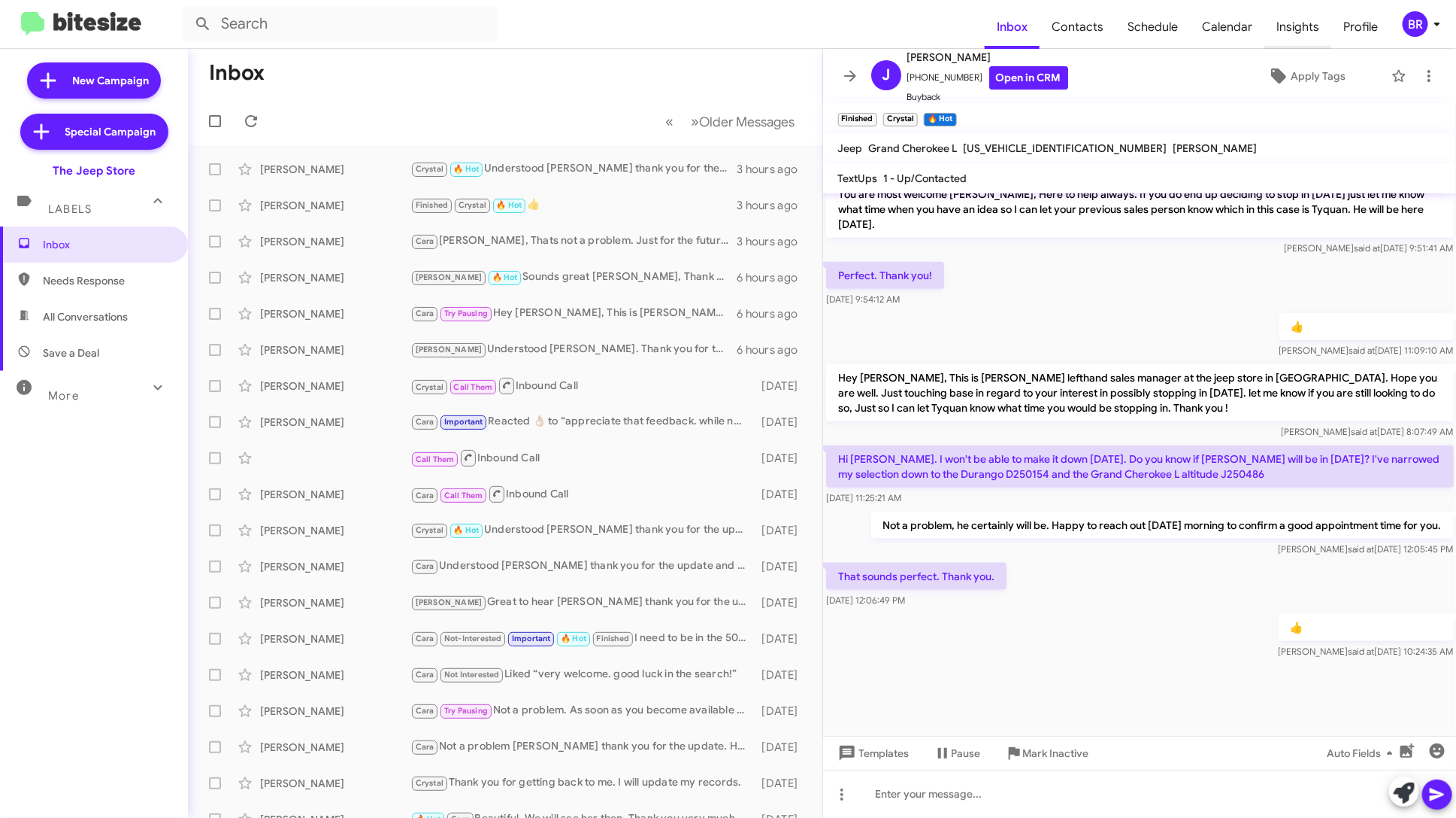
click at [1318, 32] on span "Insights" at bounding box center [1298, 27] width 67 height 44
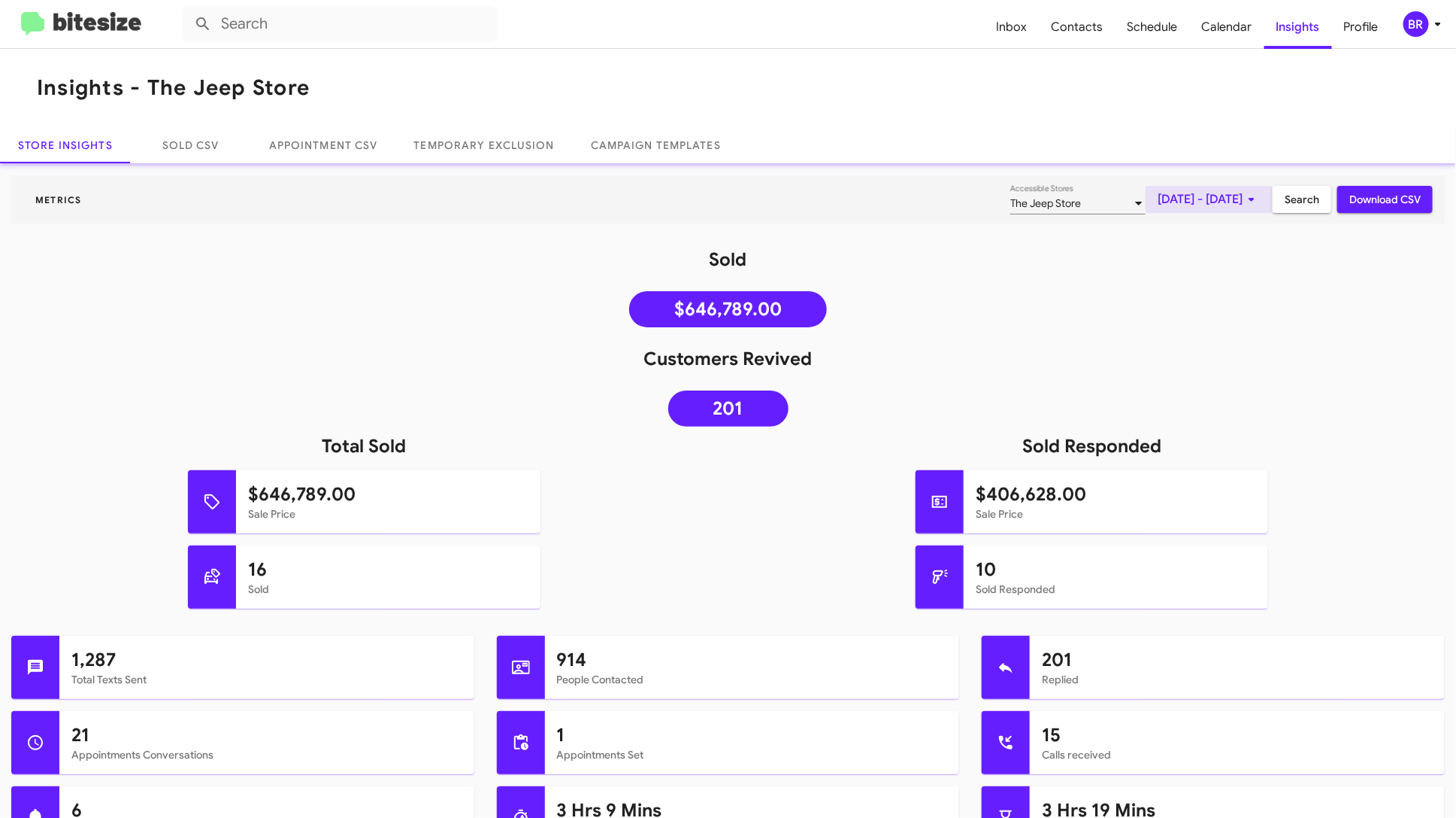
click at [1210, 201] on span "[DATE] - [DATE]" at bounding box center [1209, 199] width 103 height 27
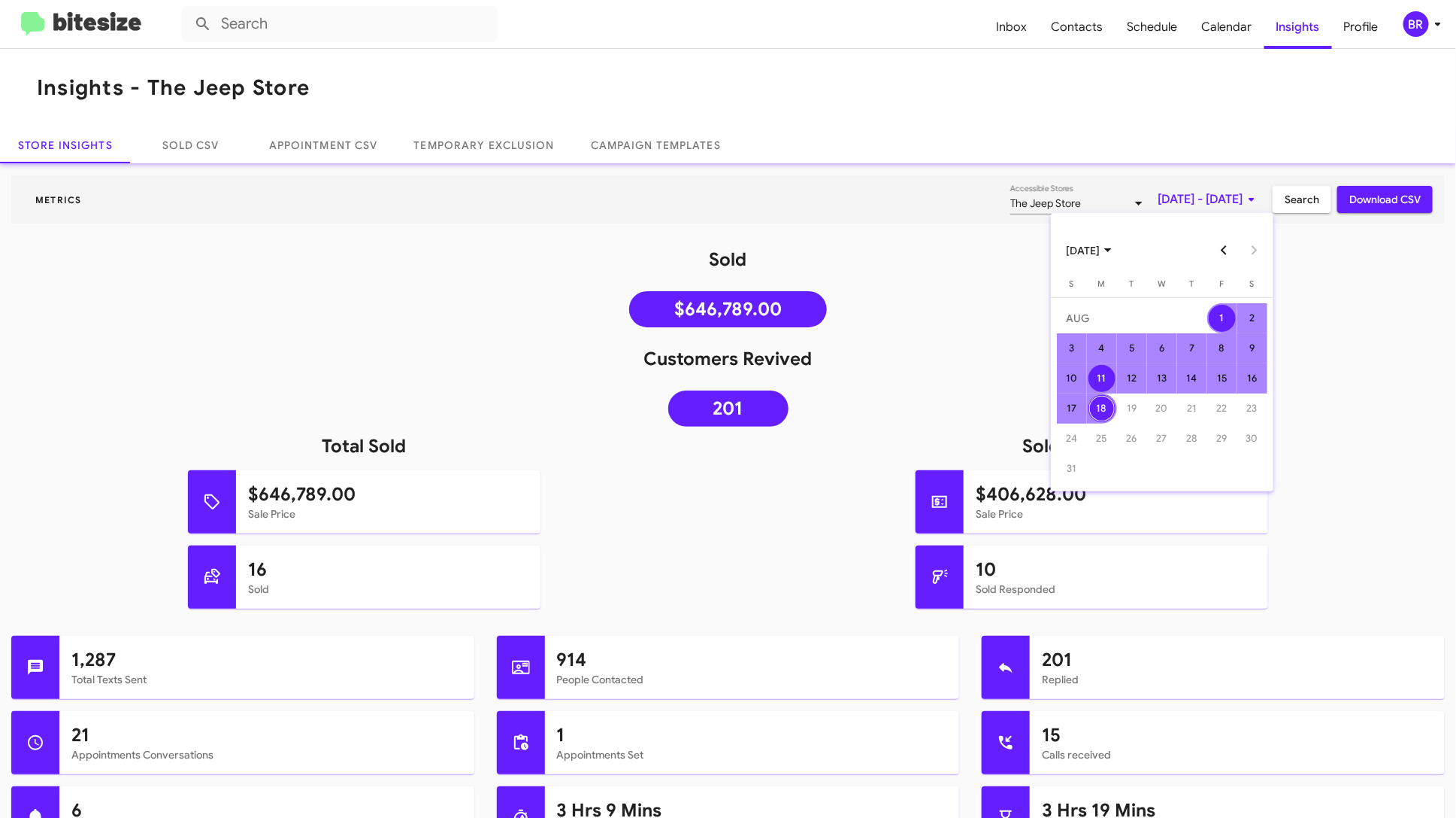
click at [1113, 376] on div "11" at bounding box center [1102, 378] width 27 height 27
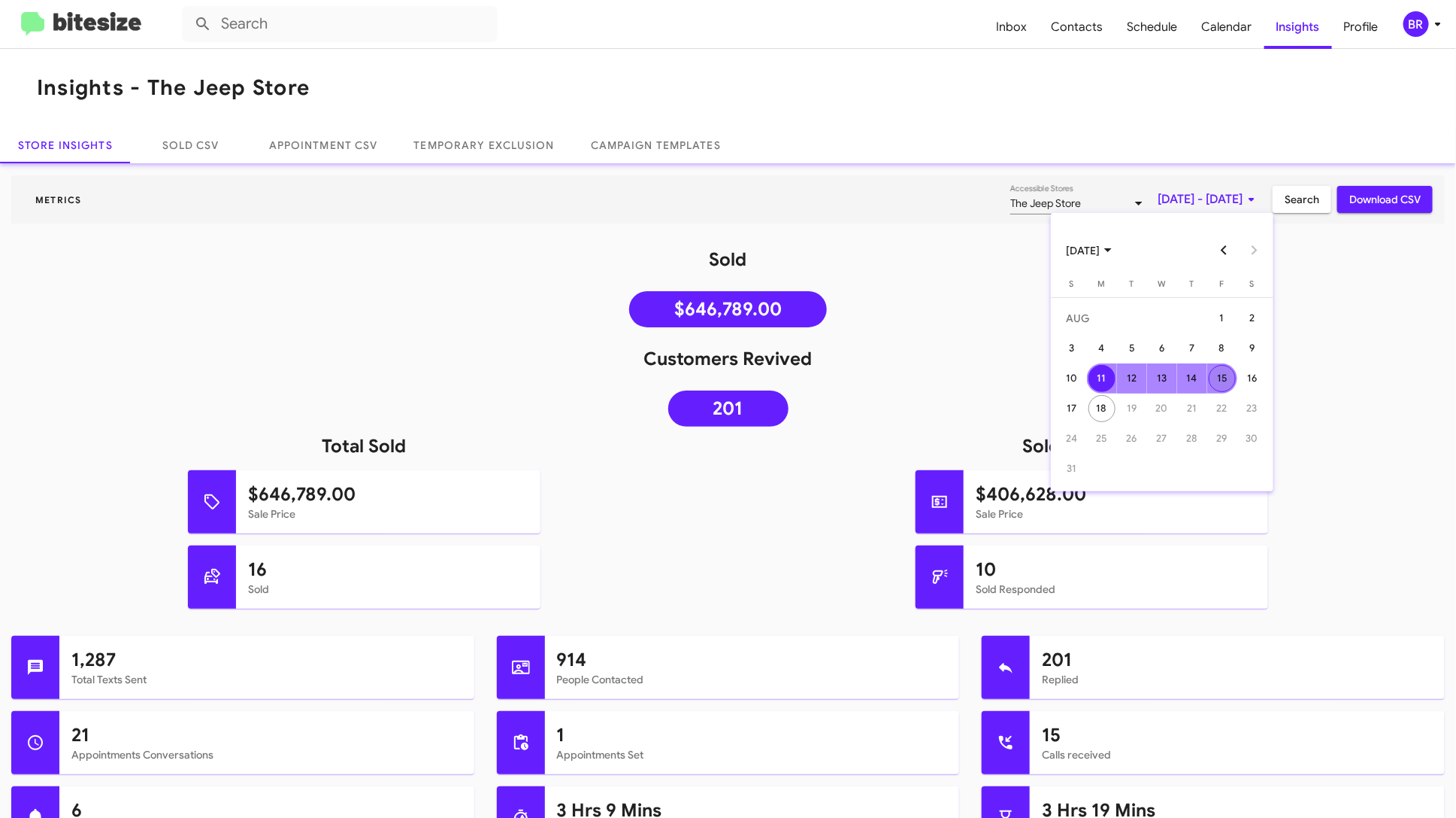
click at [1217, 379] on div "15" at bounding box center [1222, 378] width 27 height 27
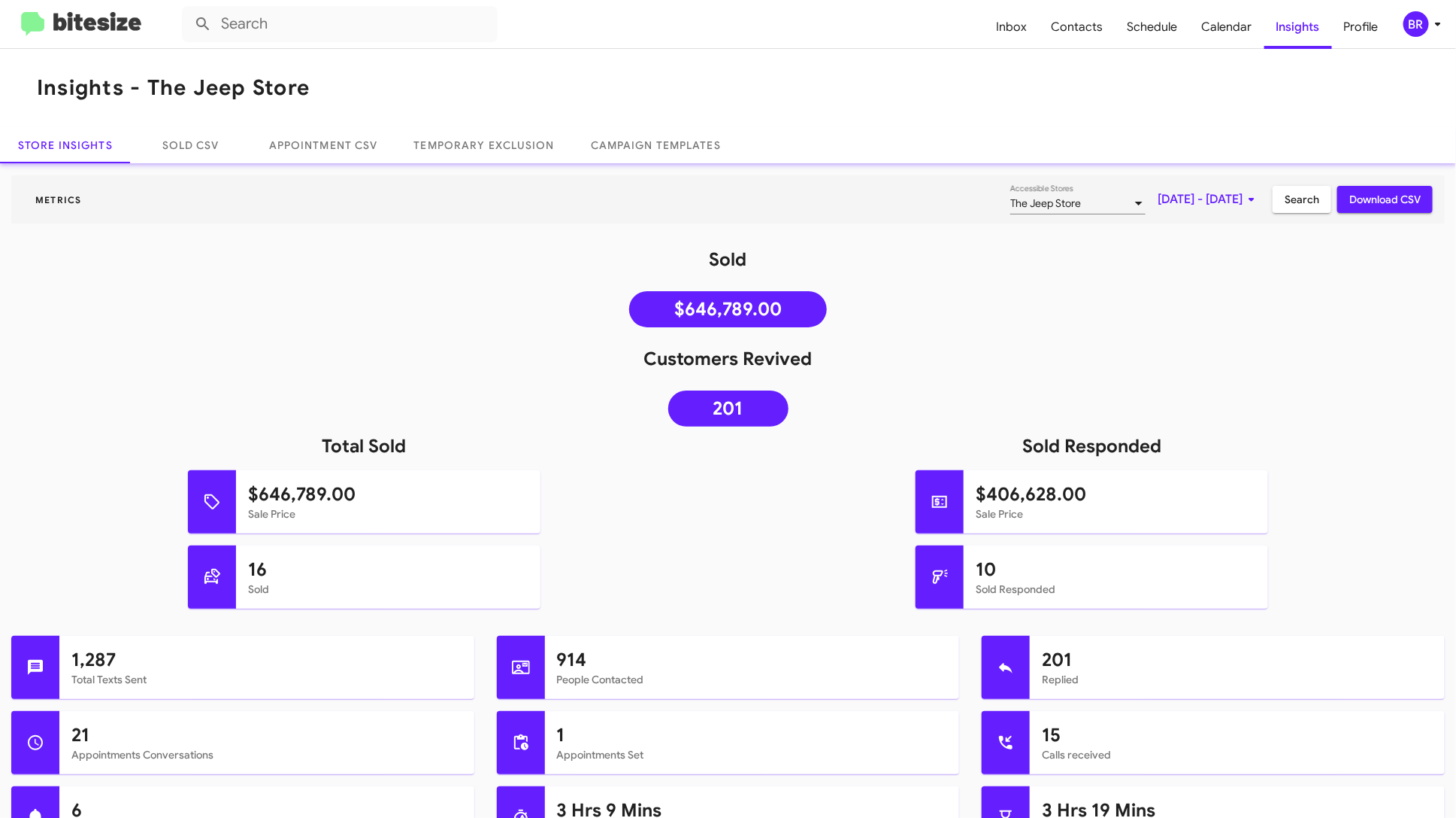
click at [1300, 204] on span "Search" at bounding box center [1302, 199] width 34 height 27
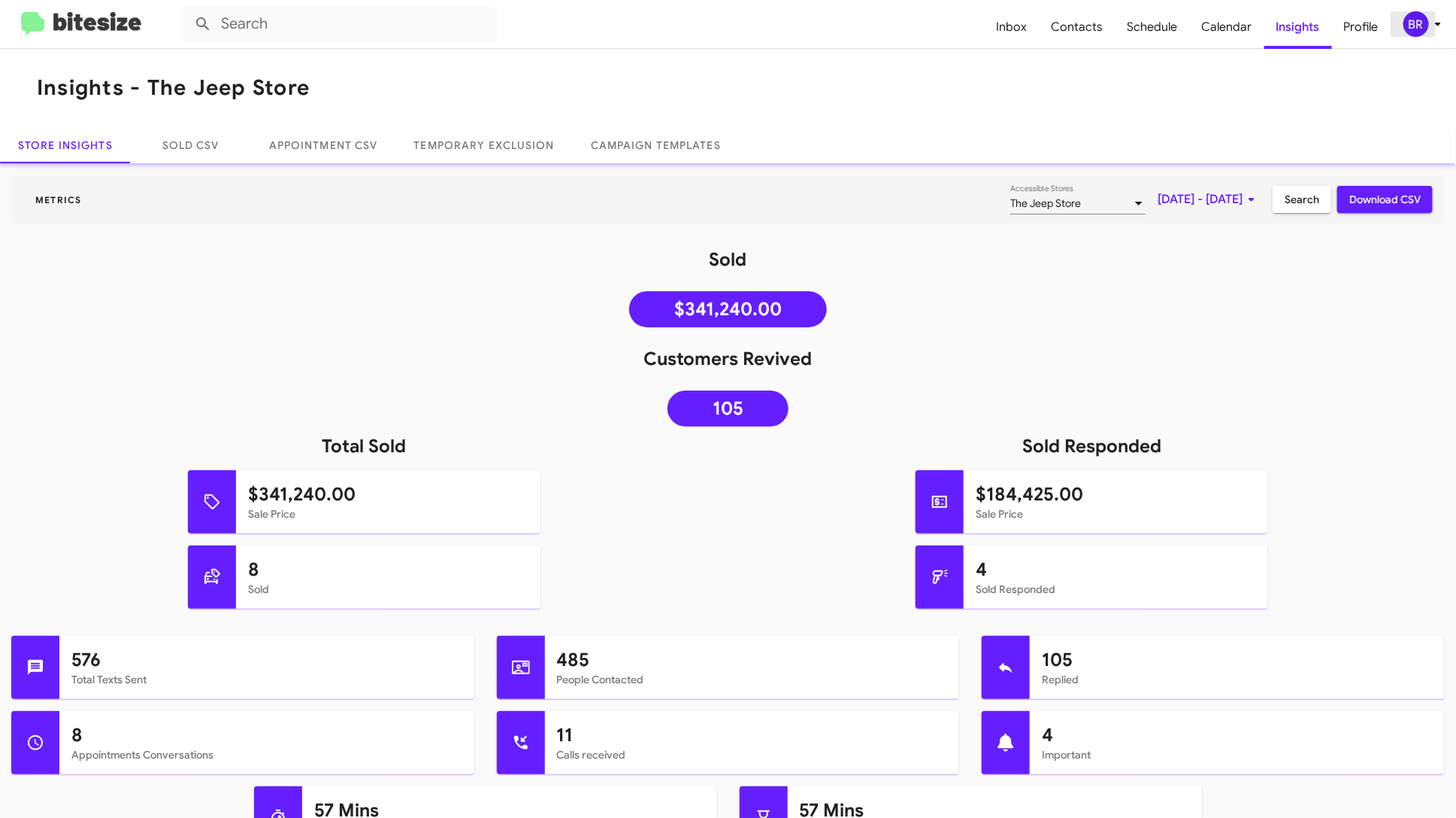
click at [1420, 21] on div "BR" at bounding box center [1417, 24] width 26 height 26
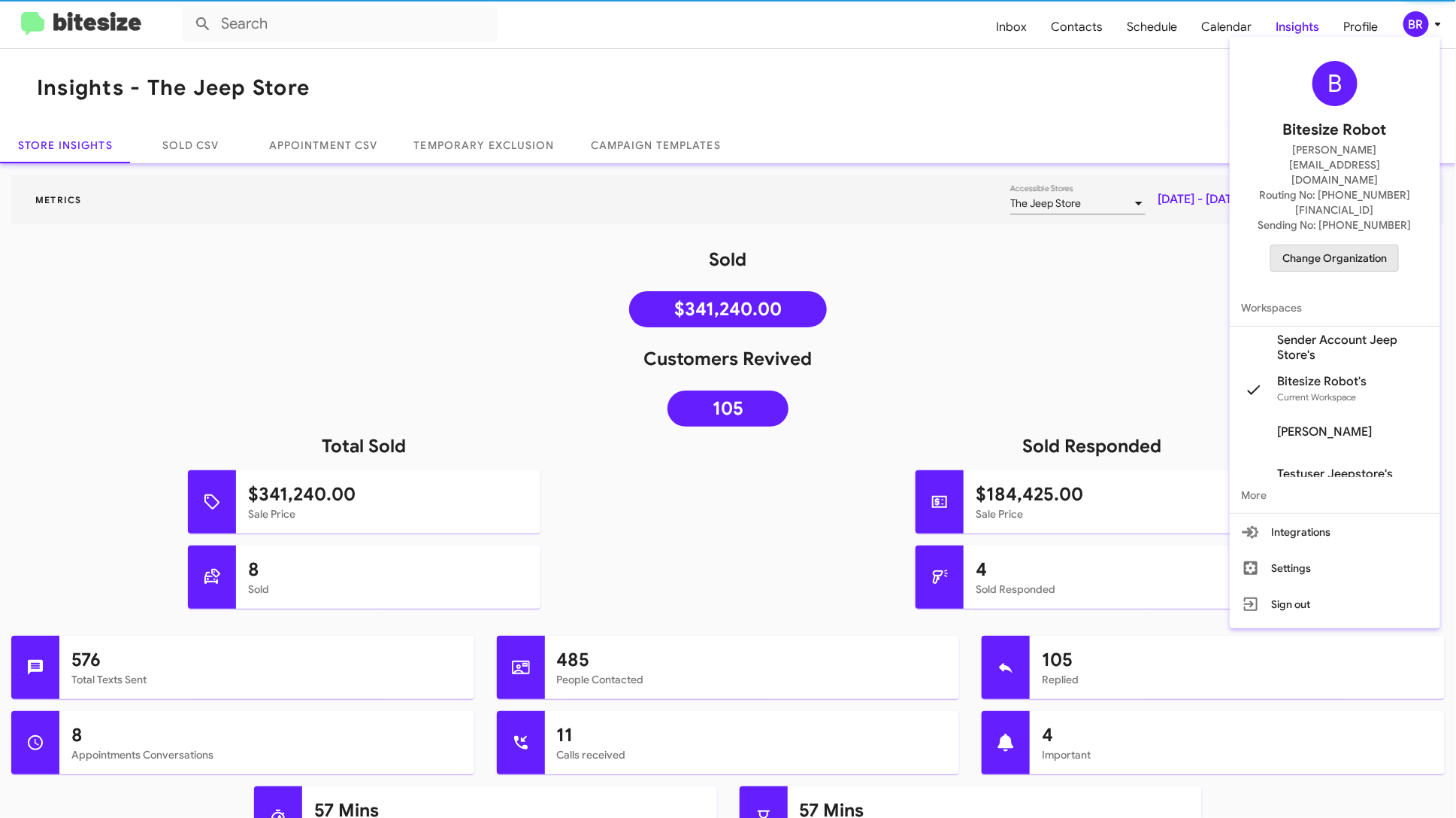
click at [1349, 245] on span "Change Organization" at bounding box center [1334, 258] width 105 height 26
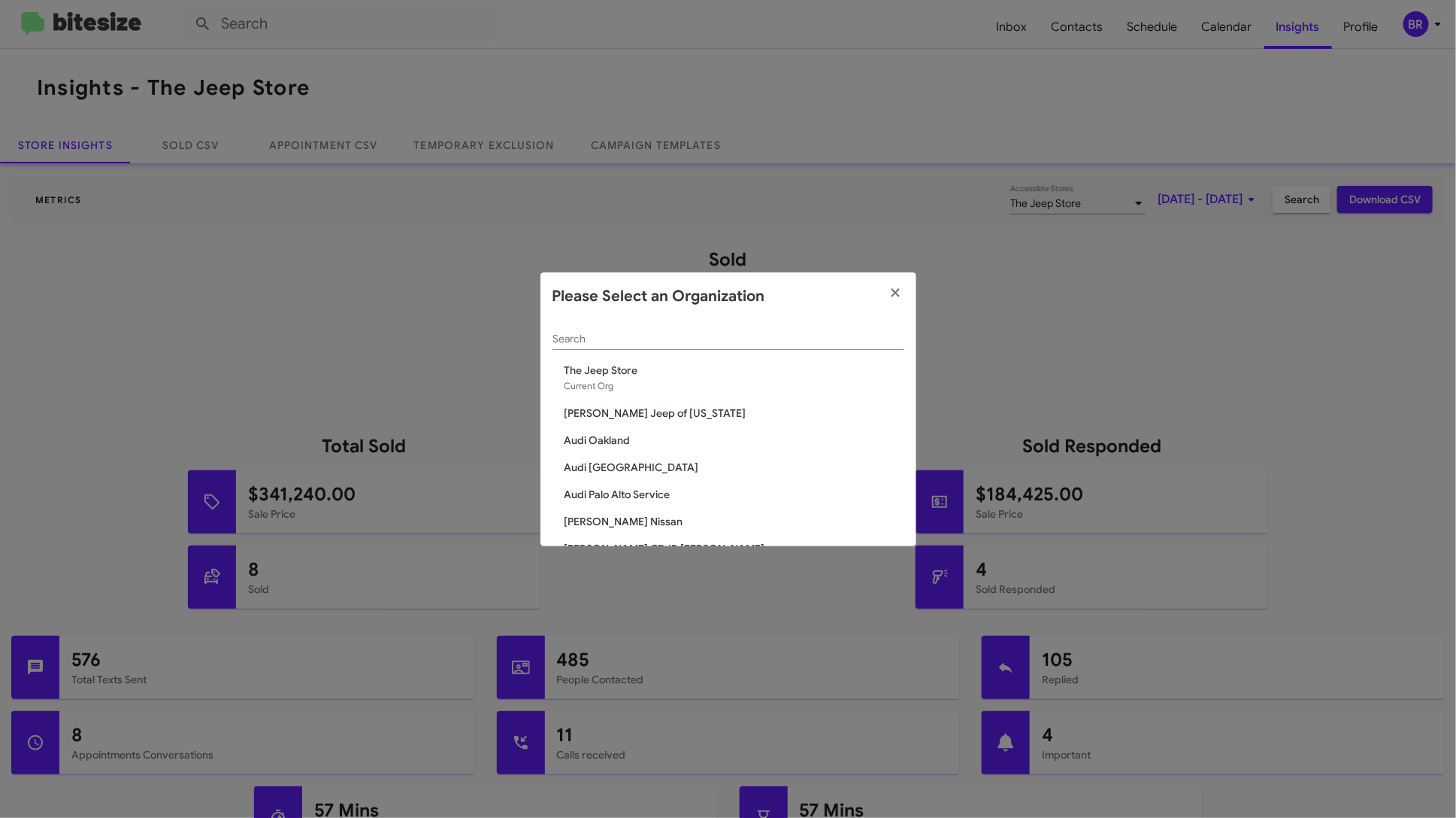
click at [667, 318] on div "Please Select an Organization" at bounding box center [728, 296] width 376 height 48
click at [653, 329] on div "Search" at bounding box center [728, 335] width 352 height 30
click at [624, 350] on div "Search" at bounding box center [728, 342] width 352 height 43
click at [614, 442] on span "Audi Oakland" at bounding box center [734, 440] width 340 height 15
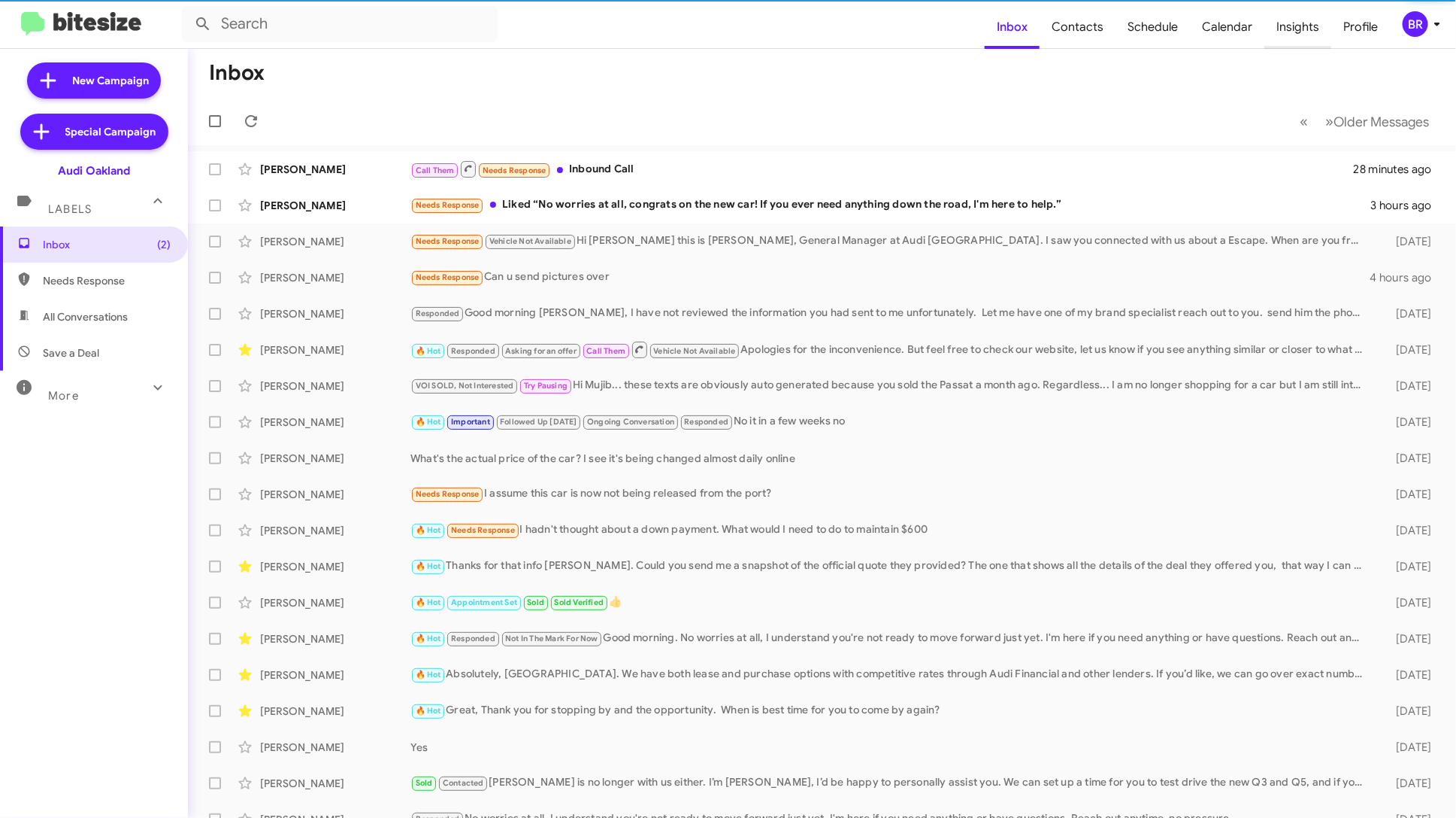
click at [1291, 25] on span "Insights" at bounding box center [1298, 27] width 67 height 44
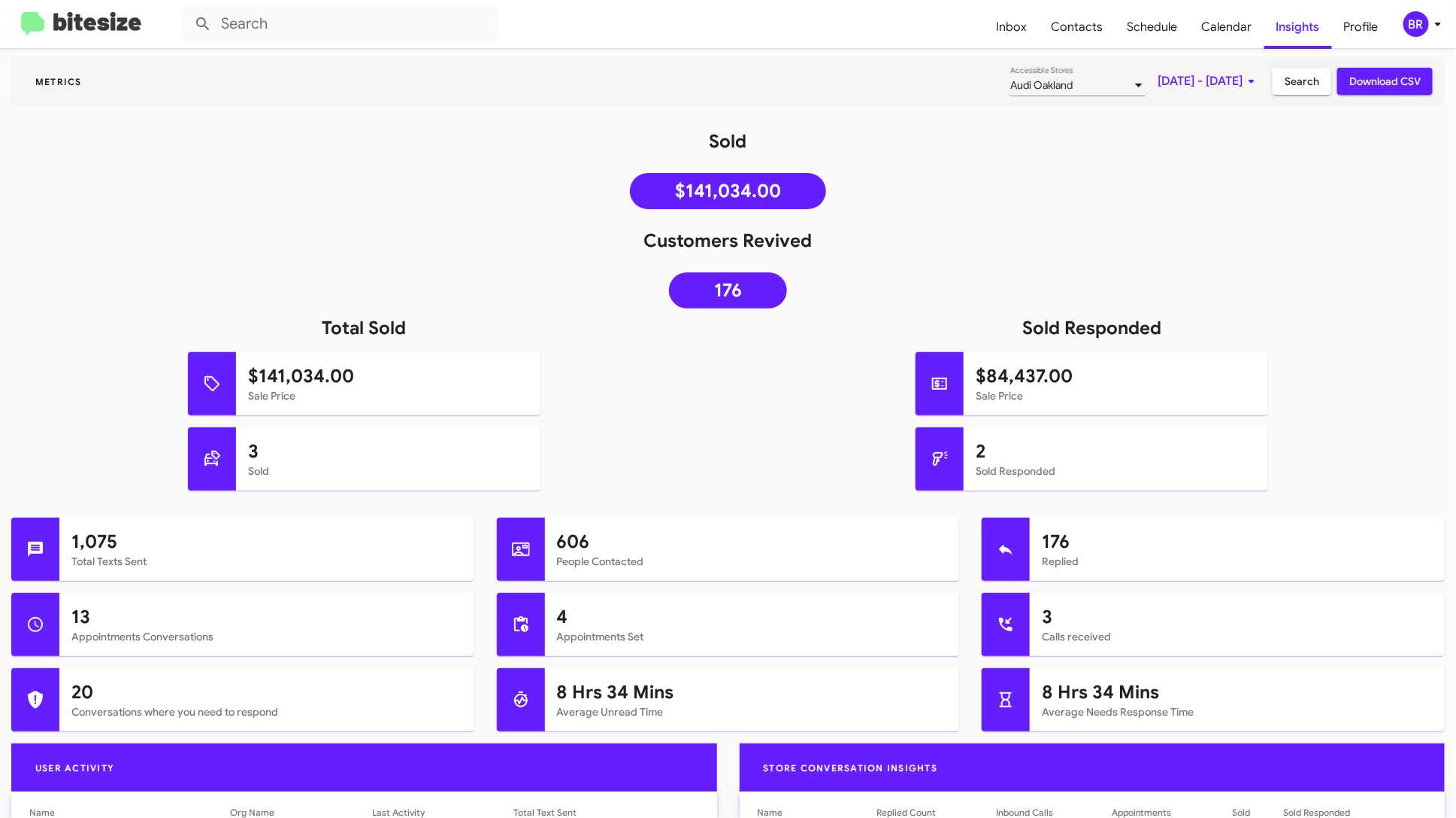
scroll to position [123, 0]
